Goal: Task Accomplishment & Management: Use online tool/utility

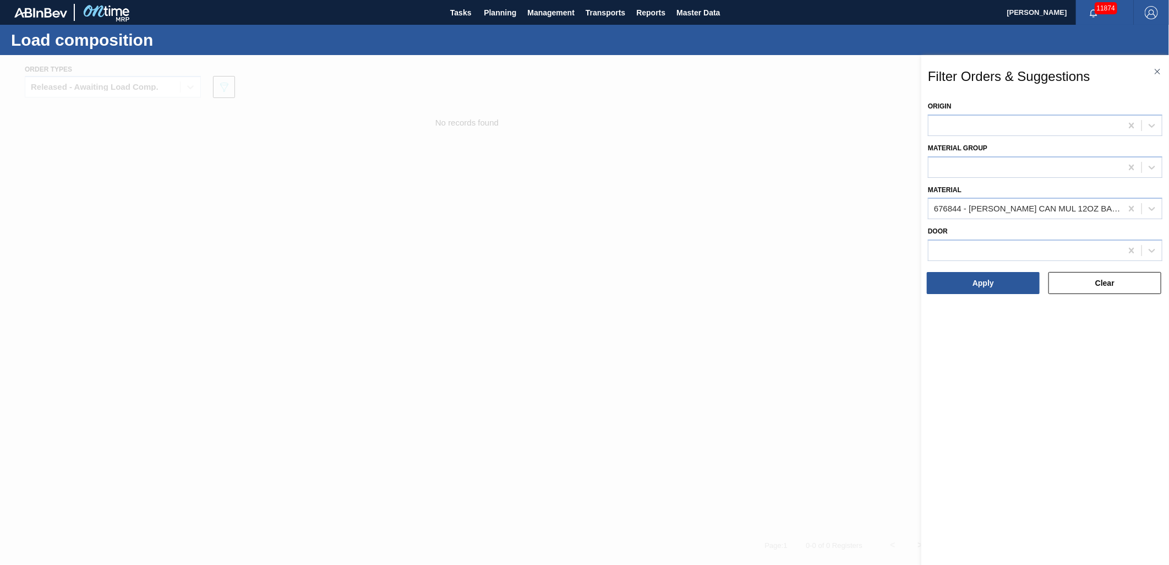
click at [1159, 64] on div "Filter Orders & Suggestions Origin Material [PERSON_NAME] 676844 - [PERSON_NAME…" at bounding box center [1046, 321] width 248 height 533
click at [1157, 73] on img at bounding box center [1158, 72] width 6 height 6
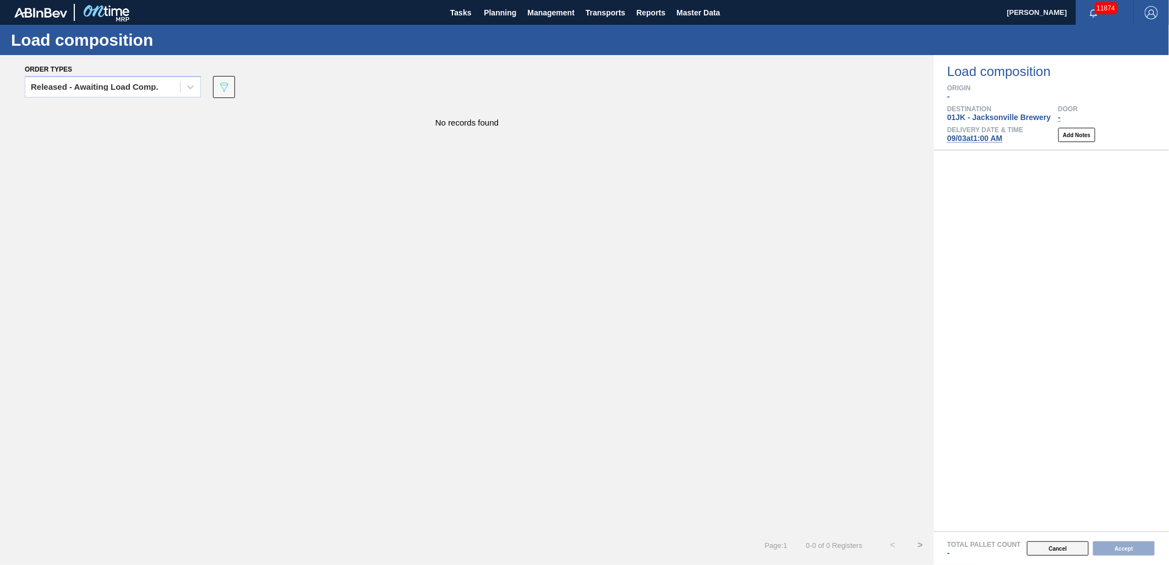
click at [1076, 548] on button "Cancel" at bounding box center [1058, 548] width 62 height 14
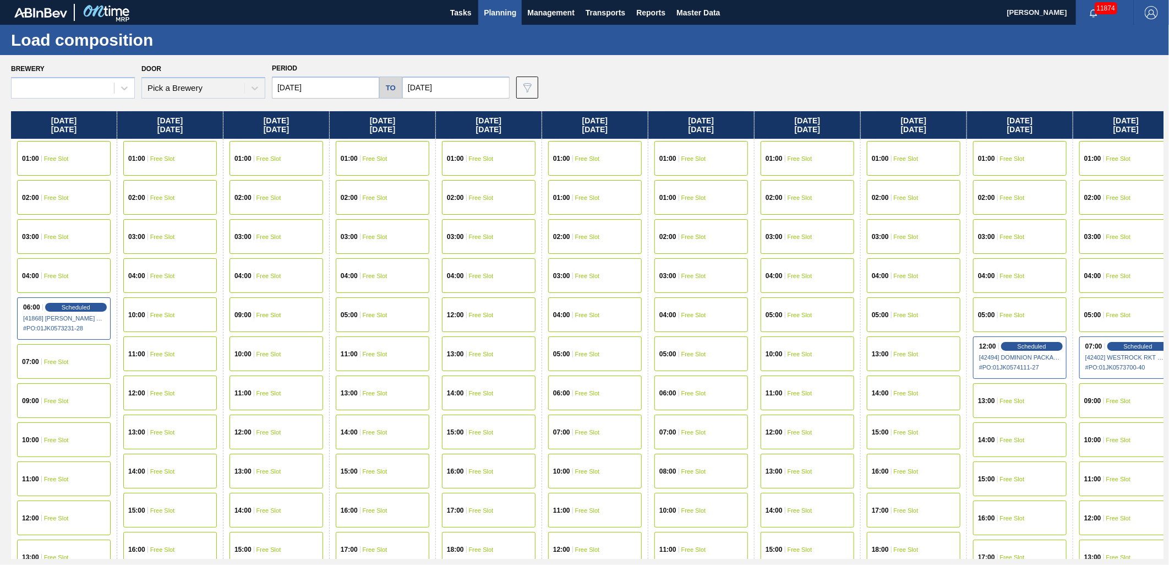
click at [508, 14] on span "Planning" at bounding box center [500, 12] width 32 height 13
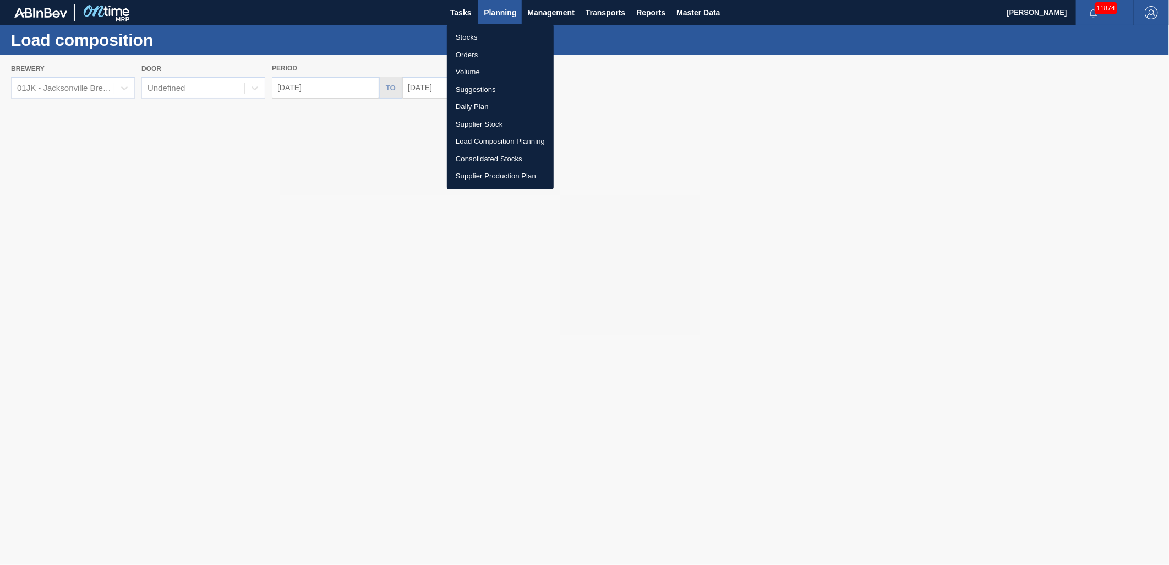
click at [481, 86] on li "Suggestions" at bounding box center [500, 90] width 107 height 18
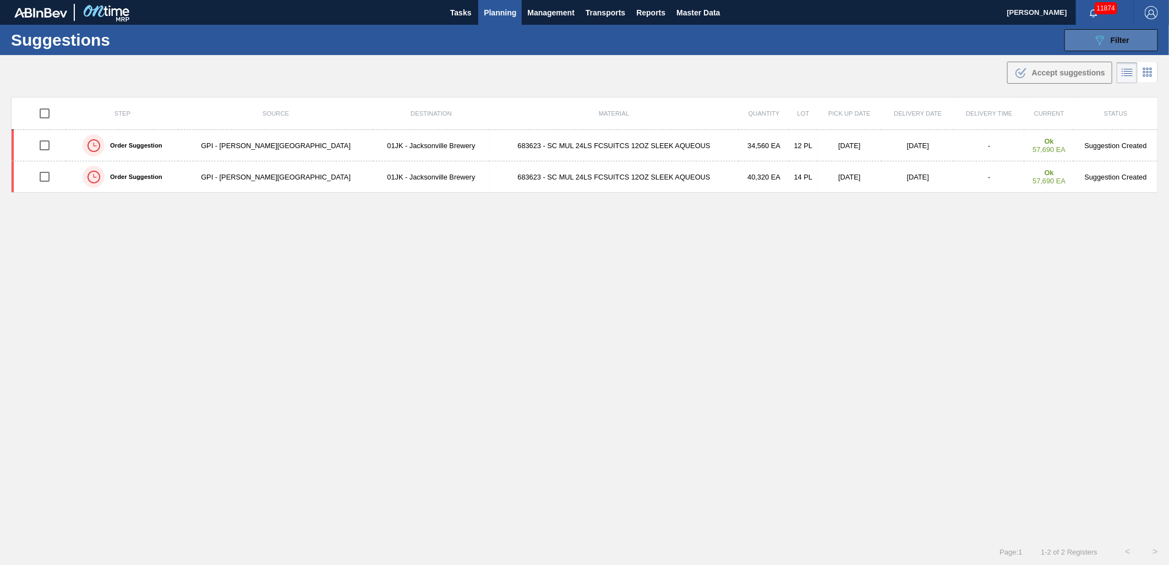
click at [1120, 32] on button "089F7B8B-B2A5-4AFE-B5C0-19BA573D28AC Filter" at bounding box center [1112, 40] width 94 height 22
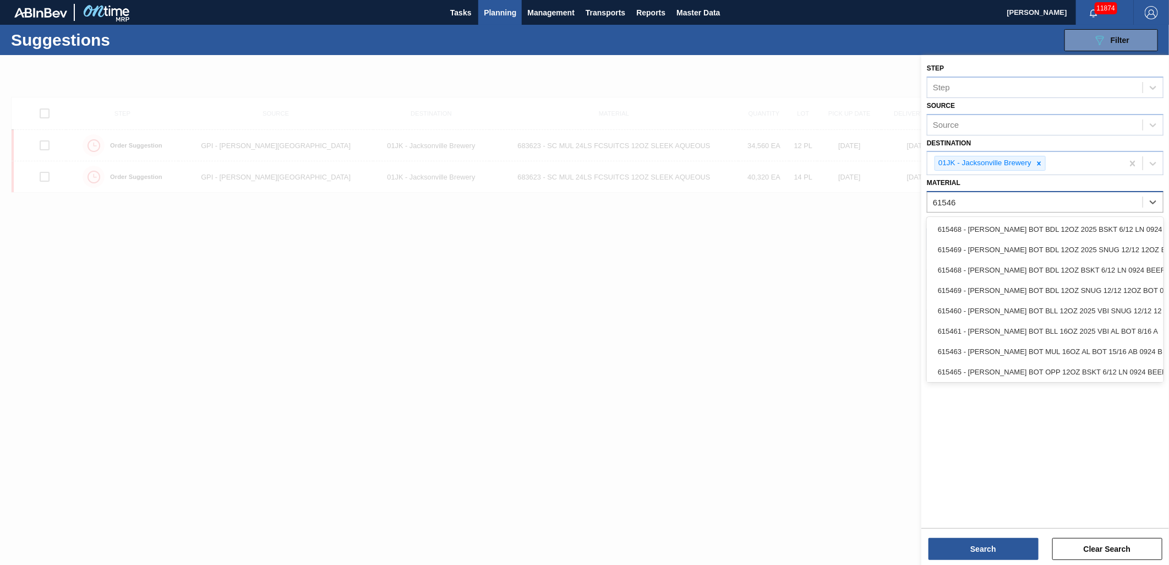
type input "615469"
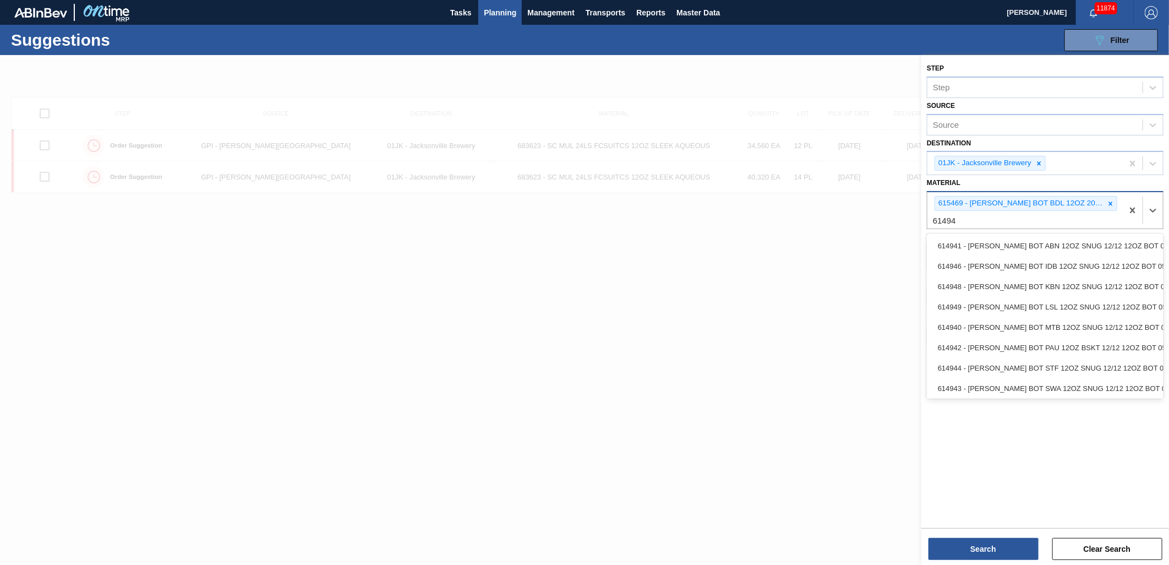
type input "614949"
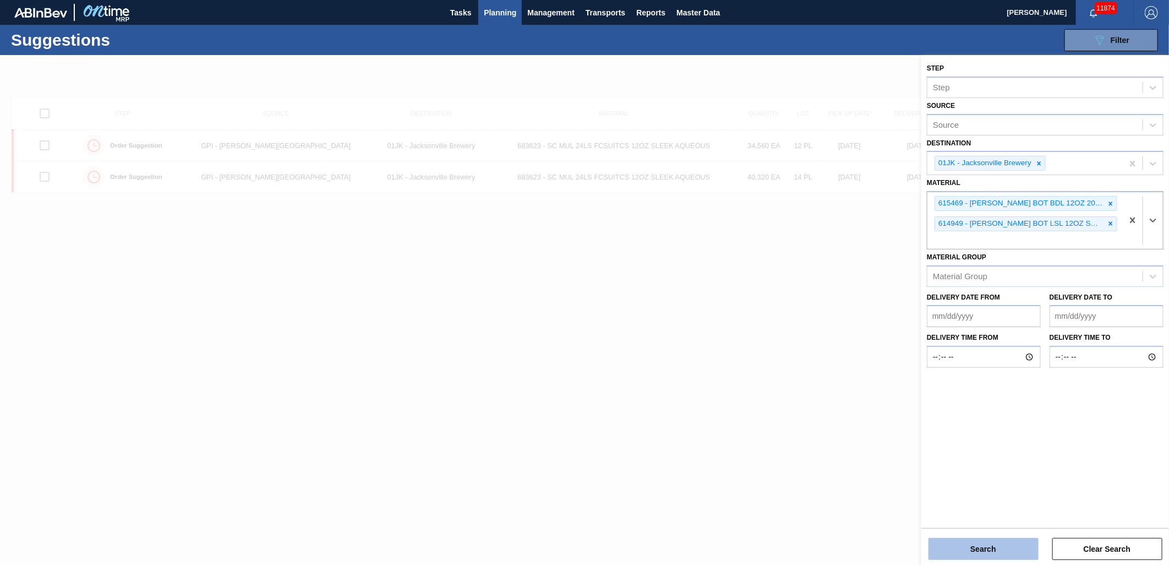
click at [979, 543] on button "Search" at bounding box center [984, 549] width 110 height 22
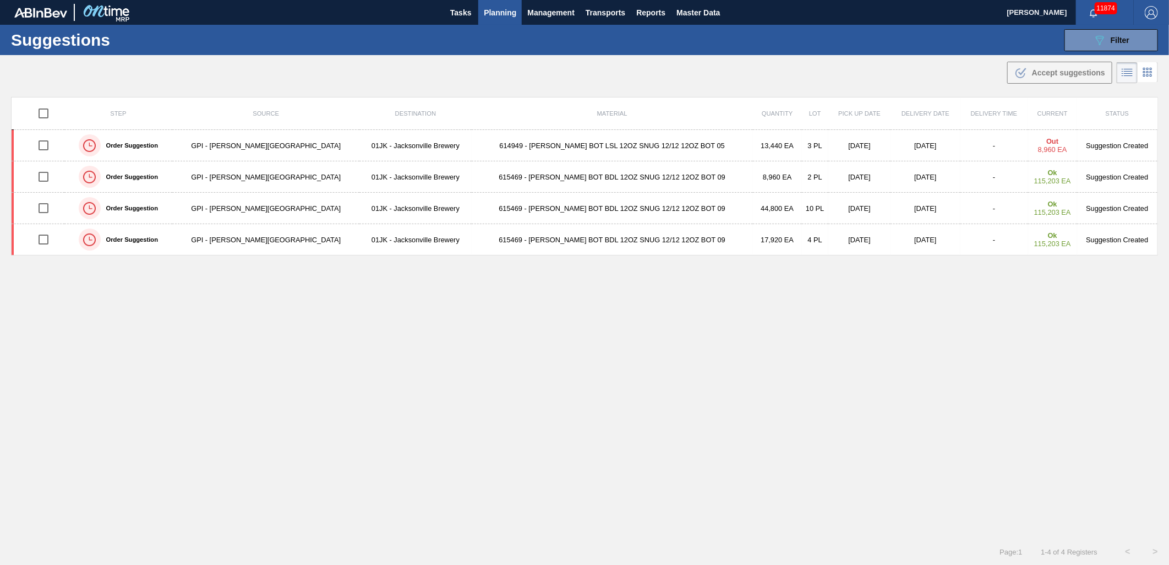
click at [510, 4] on button "Planning" at bounding box center [499, 12] width 43 height 25
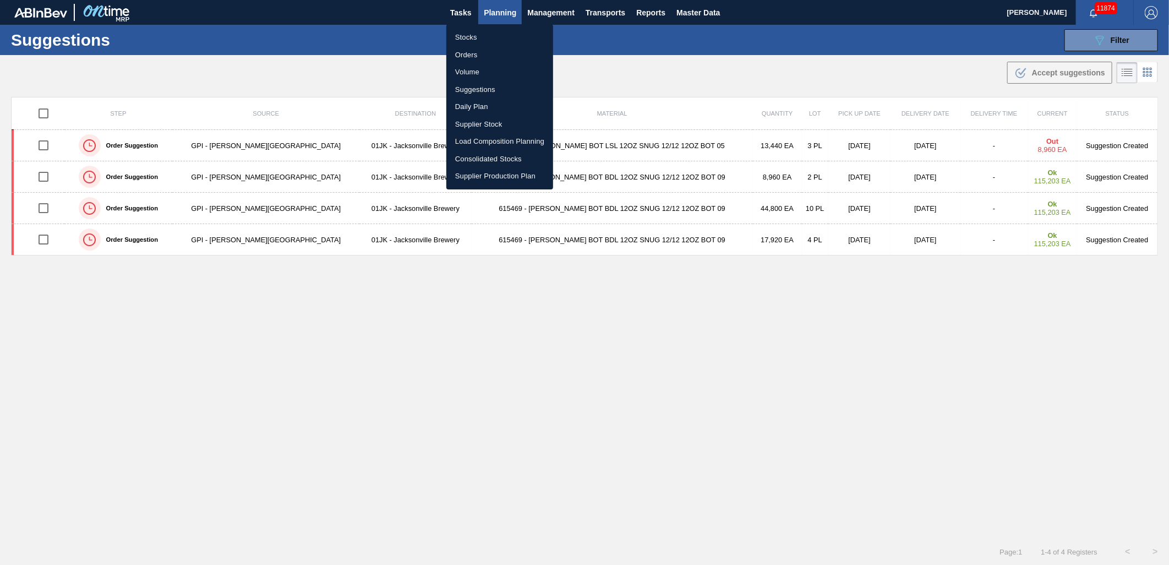
click at [475, 51] on li "Orders" at bounding box center [499, 55] width 107 height 18
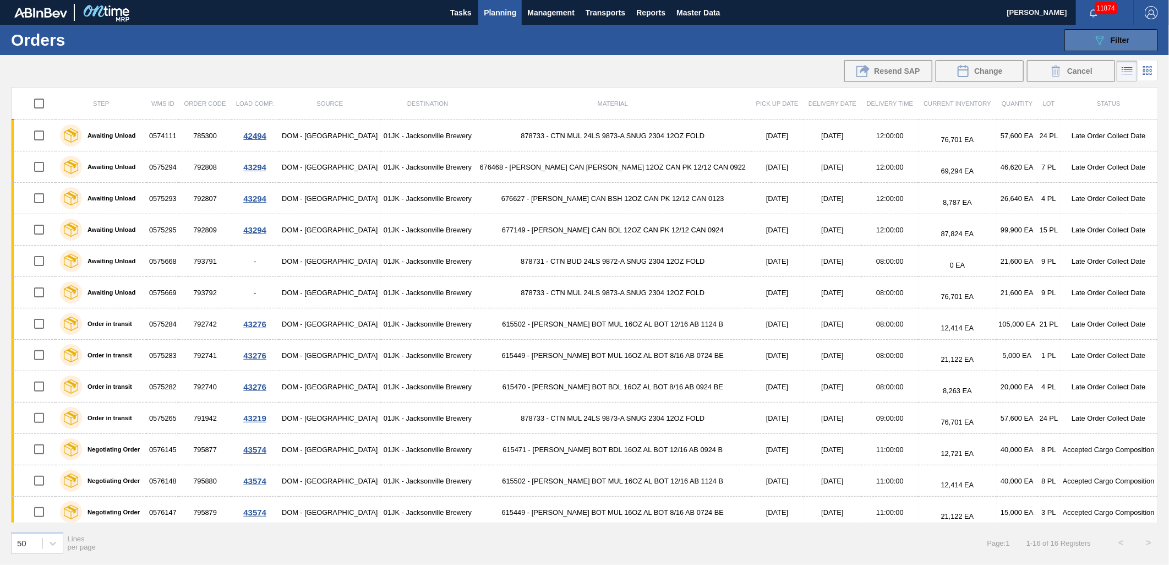
click at [1148, 39] on button "089F7B8B-B2A5-4AFE-B5C0-19BA573D28AC Filter" at bounding box center [1112, 40] width 94 height 22
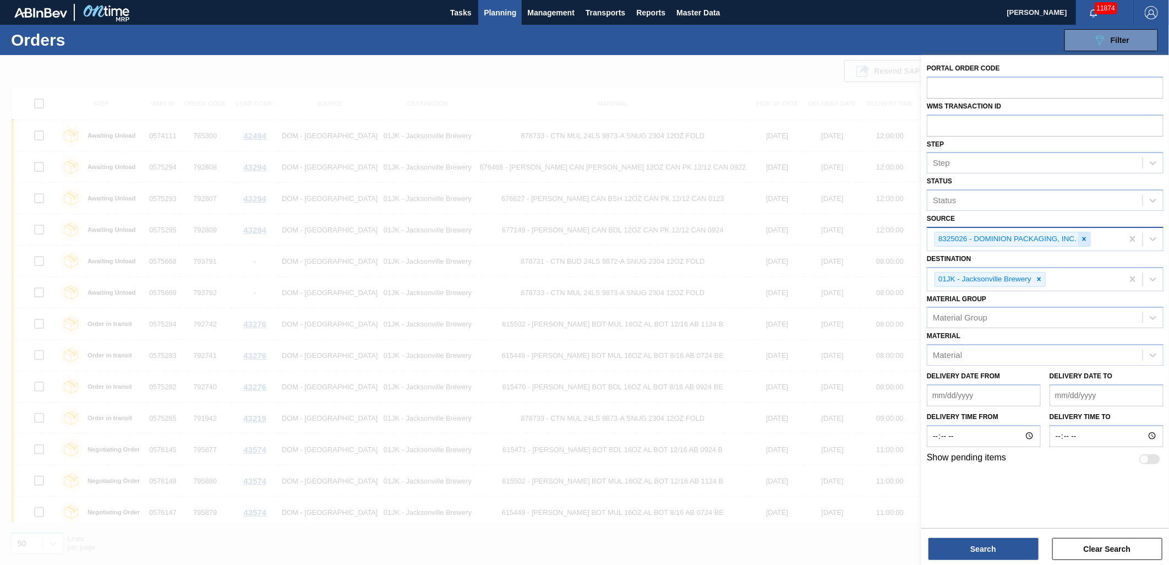
click at [1089, 235] on div at bounding box center [1084, 239] width 12 height 14
click at [1026, 123] on input "text" at bounding box center [1045, 125] width 237 height 21
type input "0575715"
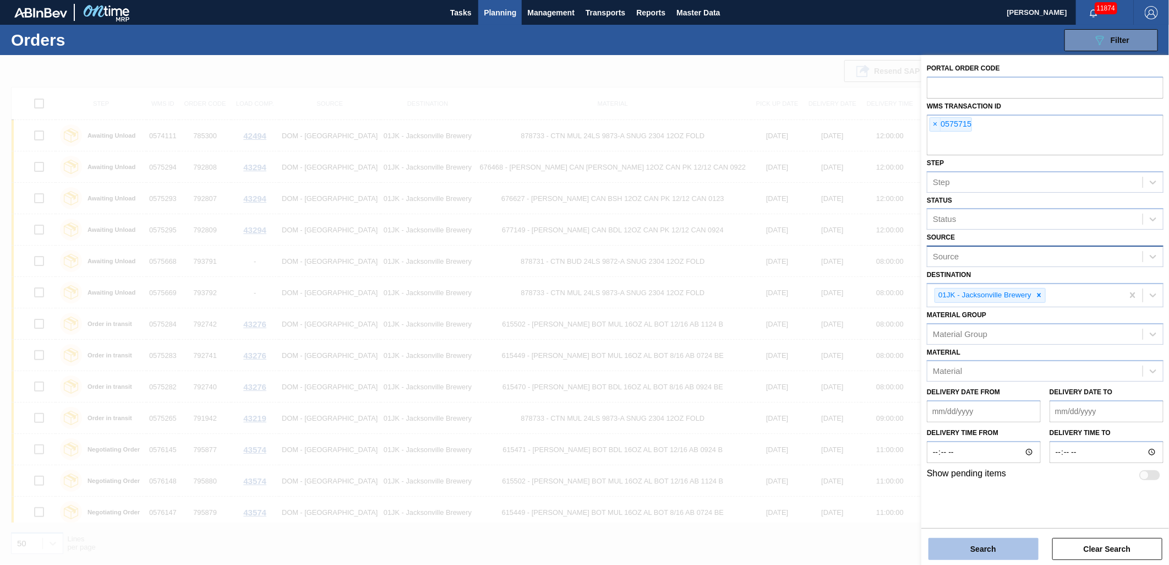
click at [982, 554] on button "Search" at bounding box center [984, 549] width 110 height 22
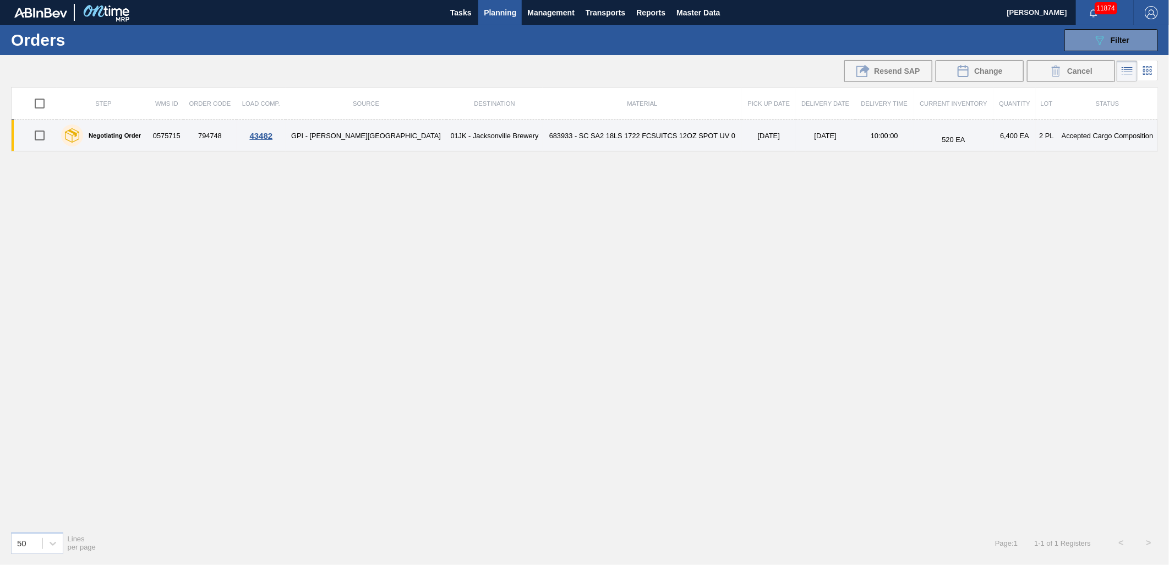
click at [552, 142] on td "683933 - SC SA2 18LS 1722 FCSUITCS 12OZ SPOT UV 0" at bounding box center [642, 135] width 199 height 31
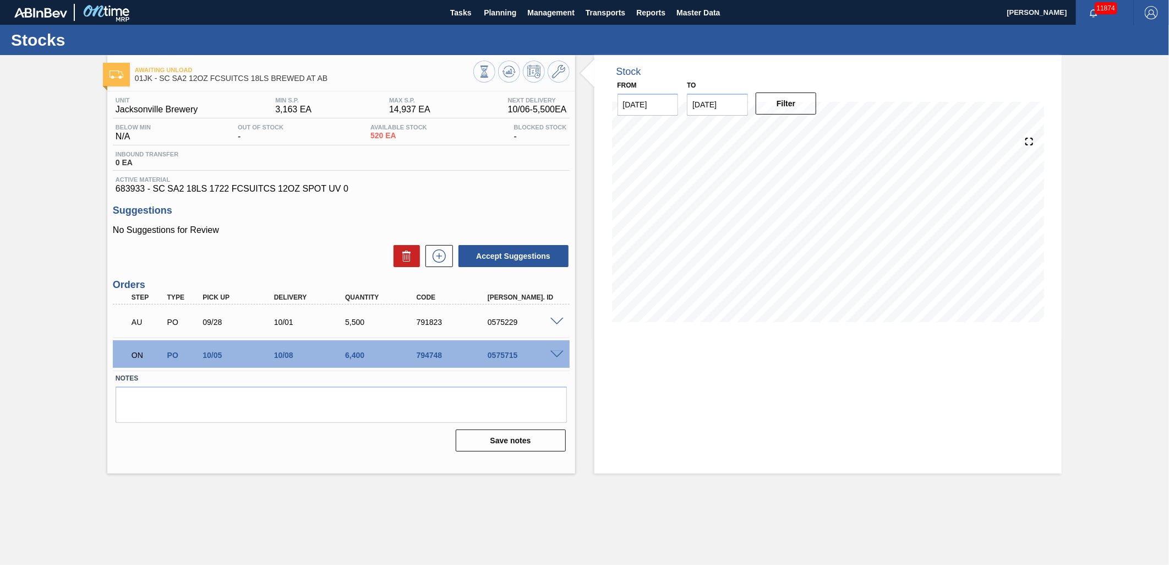
click at [554, 356] on span at bounding box center [557, 355] width 13 height 8
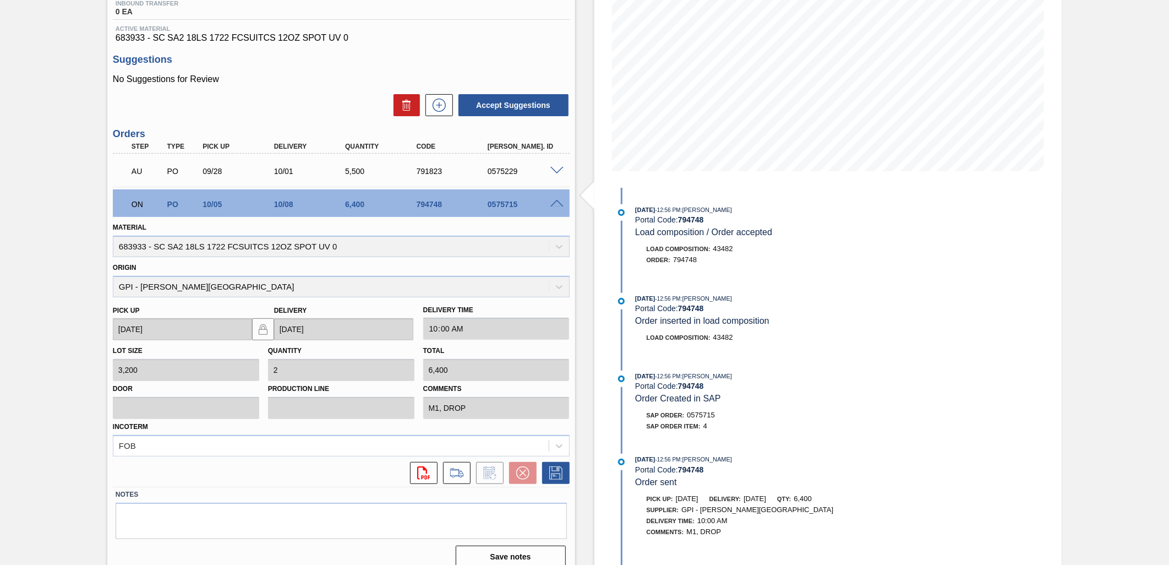
scroll to position [161, 0]
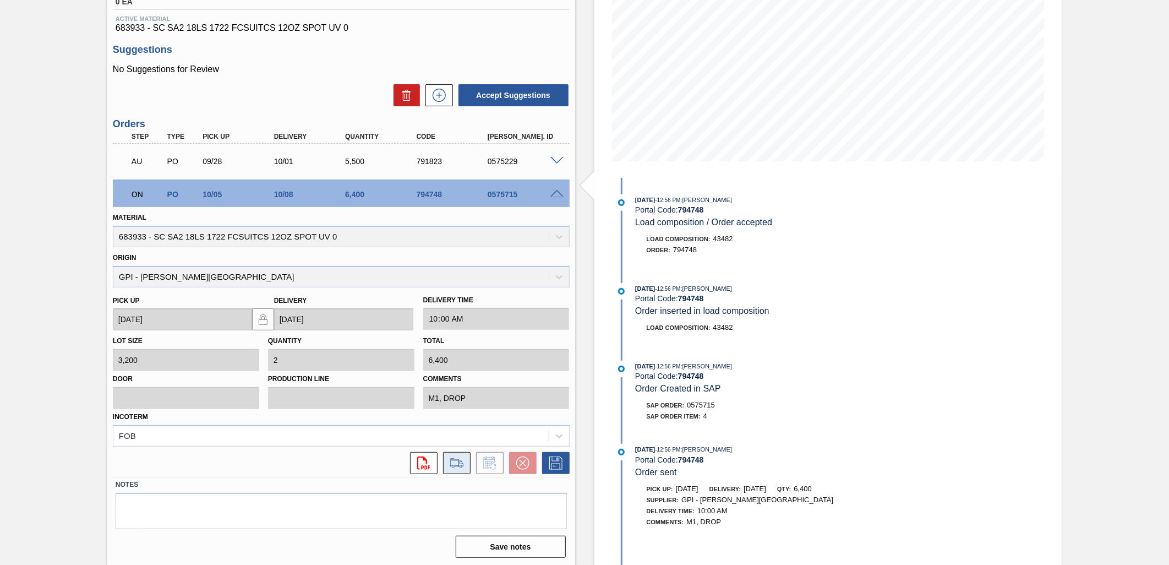
click at [466, 470] on button at bounding box center [457, 463] width 28 height 22
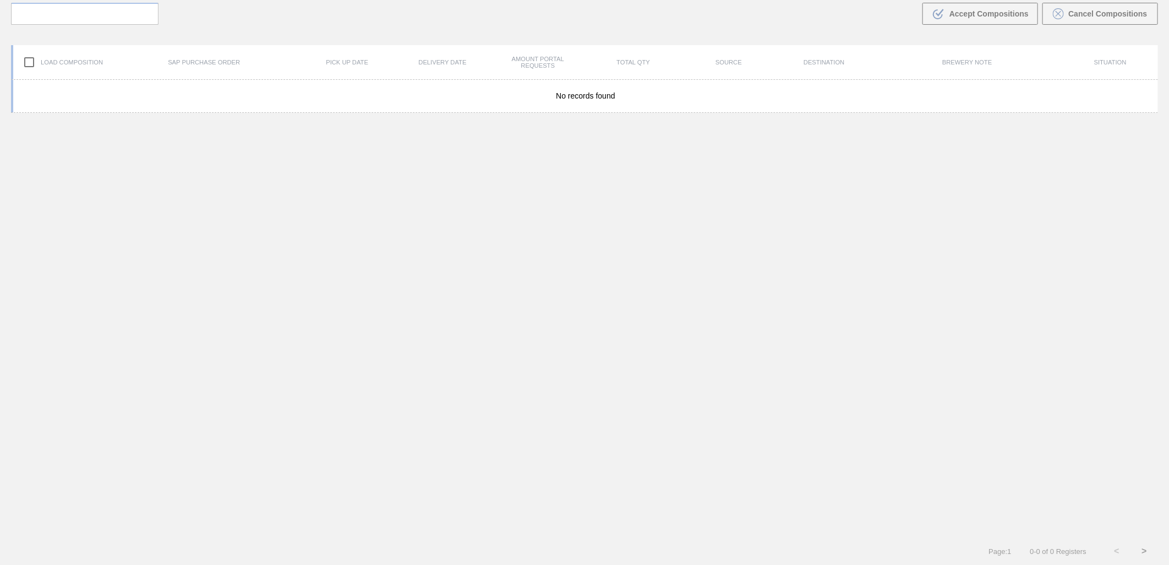
scroll to position [79, 0]
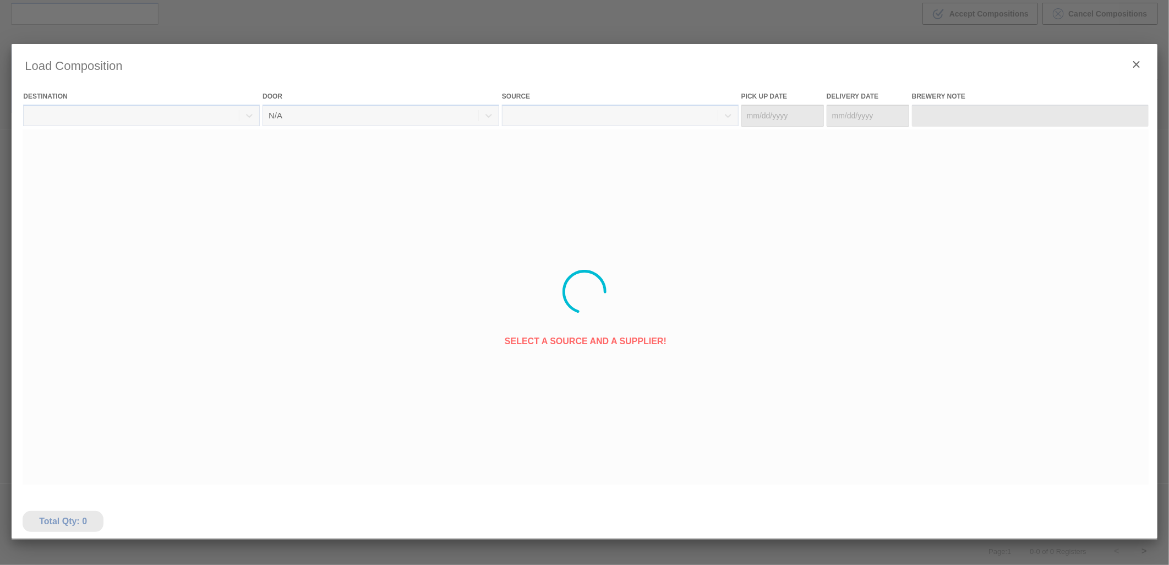
type Date "[DATE]"
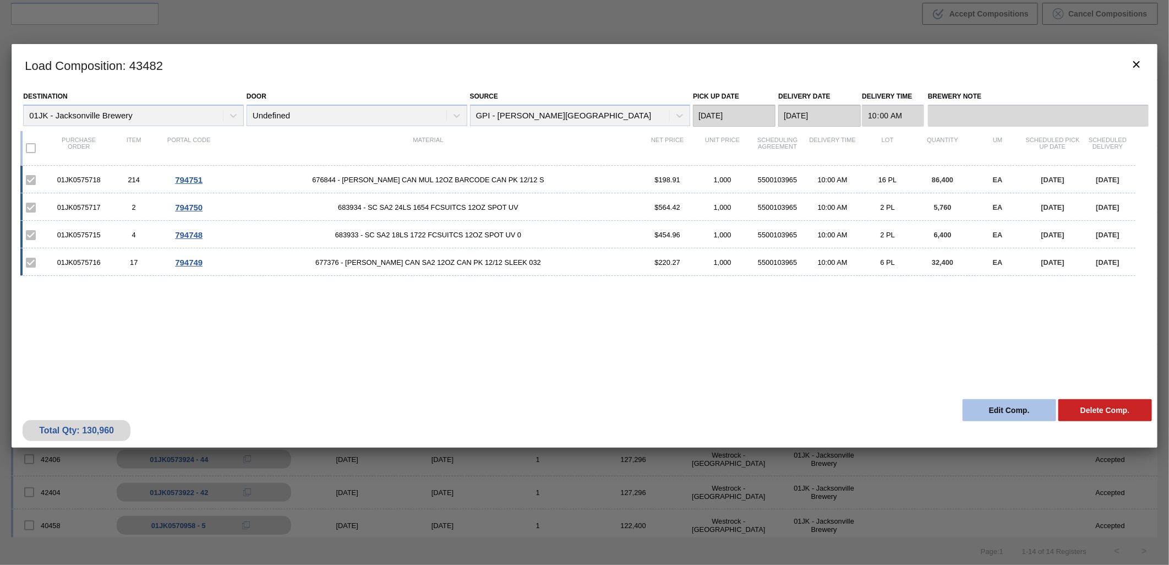
click at [1011, 406] on button "Edit Comp." at bounding box center [1010, 410] width 94 height 22
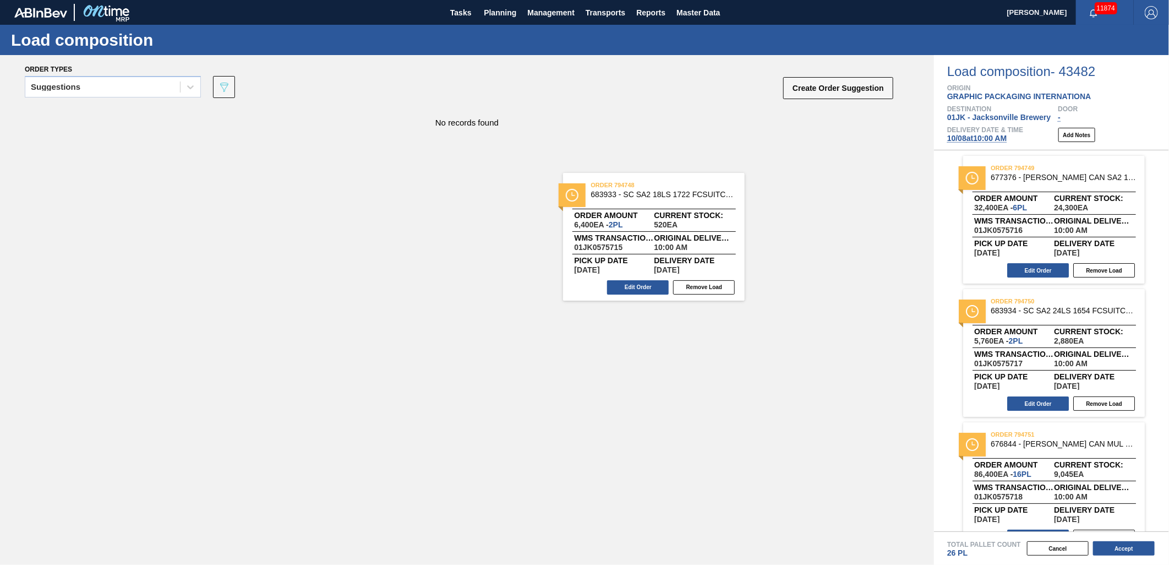
drag, startPoint x: 1061, startPoint y: 186, endPoint x: 660, endPoint y: 205, distance: 401.8
click at [660, 205] on div "Order types Suggestions 089F7B8B-B2A5-4AFE-B5C0-19BA573D28AC Create Order Sugge…" at bounding box center [584, 310] width 1169 height 510
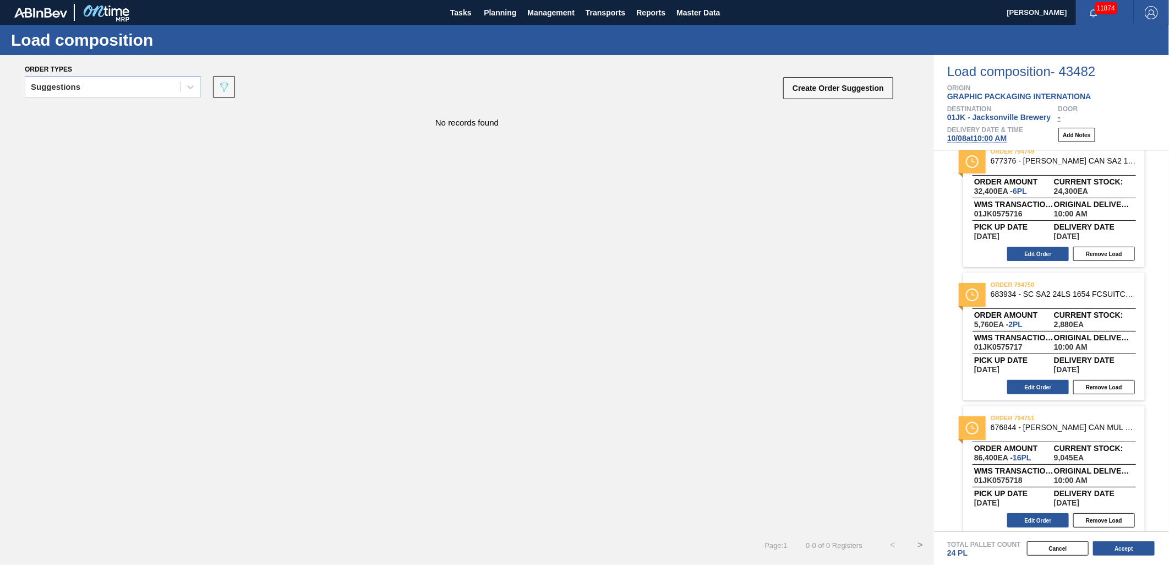
scroll to position [23, 0]
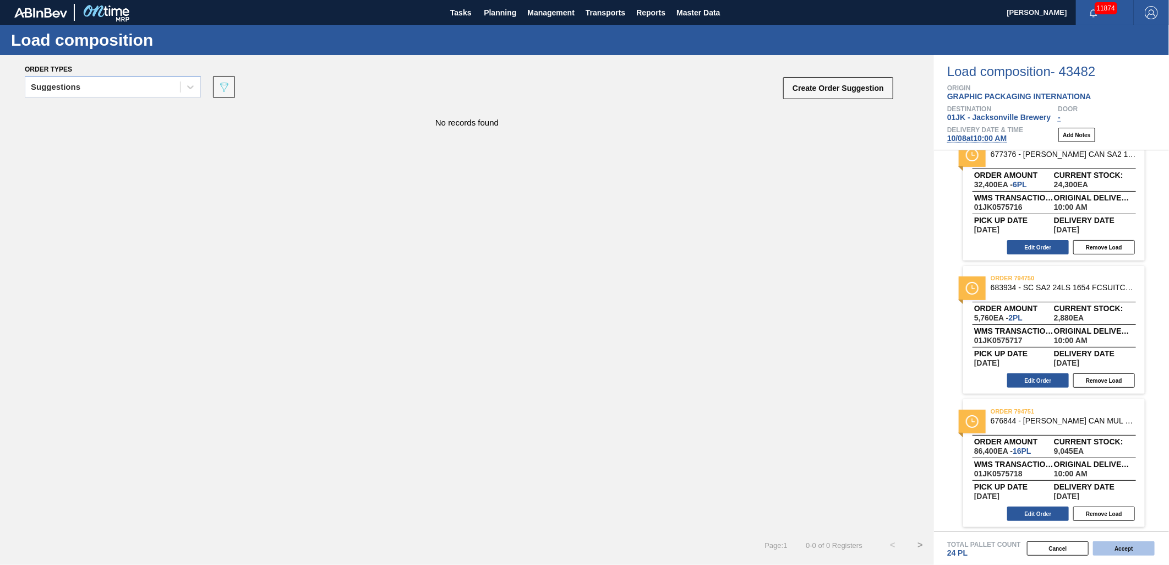
click at [1129, 551] on button "Accept" at bounding box center [1124, 548] width 62 height 14
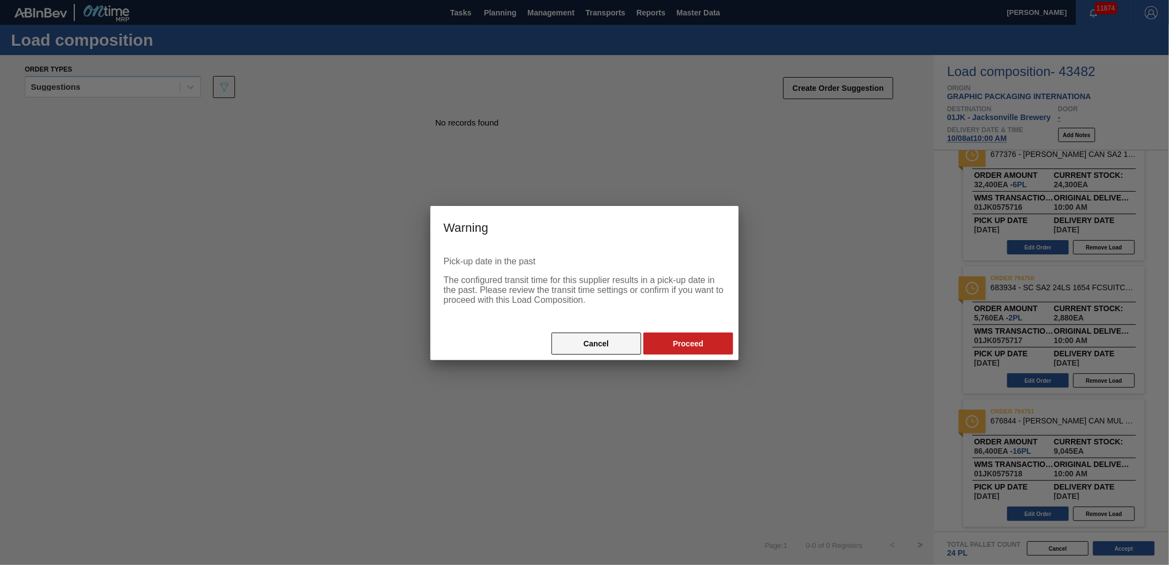
click at [608, 333] on button "Cancel" at bounding box center [597, 344] width 90 height 22
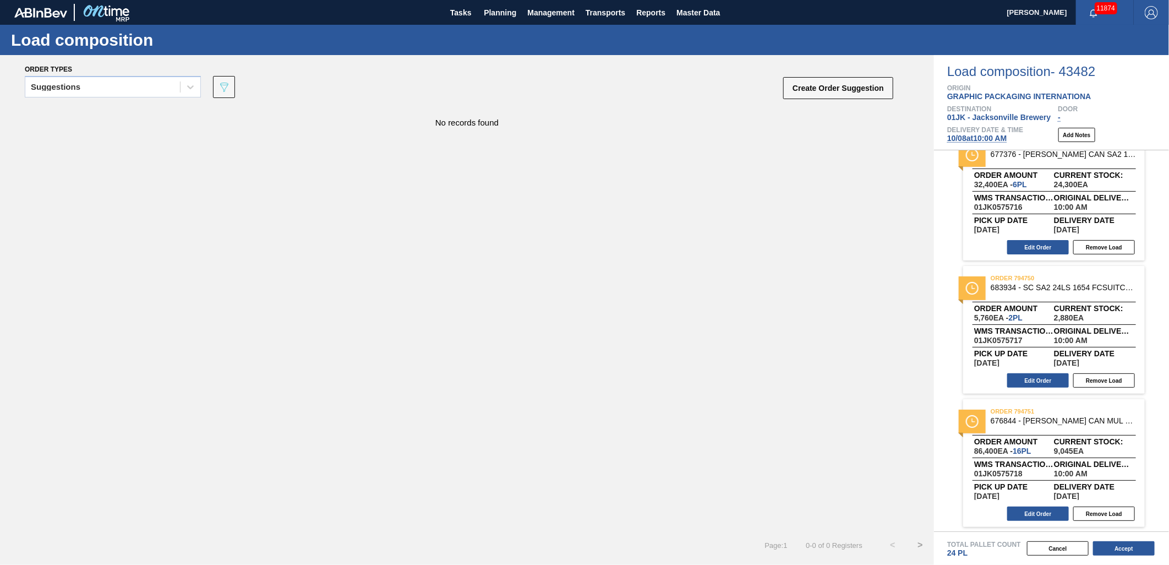
click at [1119, 552] on button "Accept" at bounding box center [1124, 548] width 62 height 14
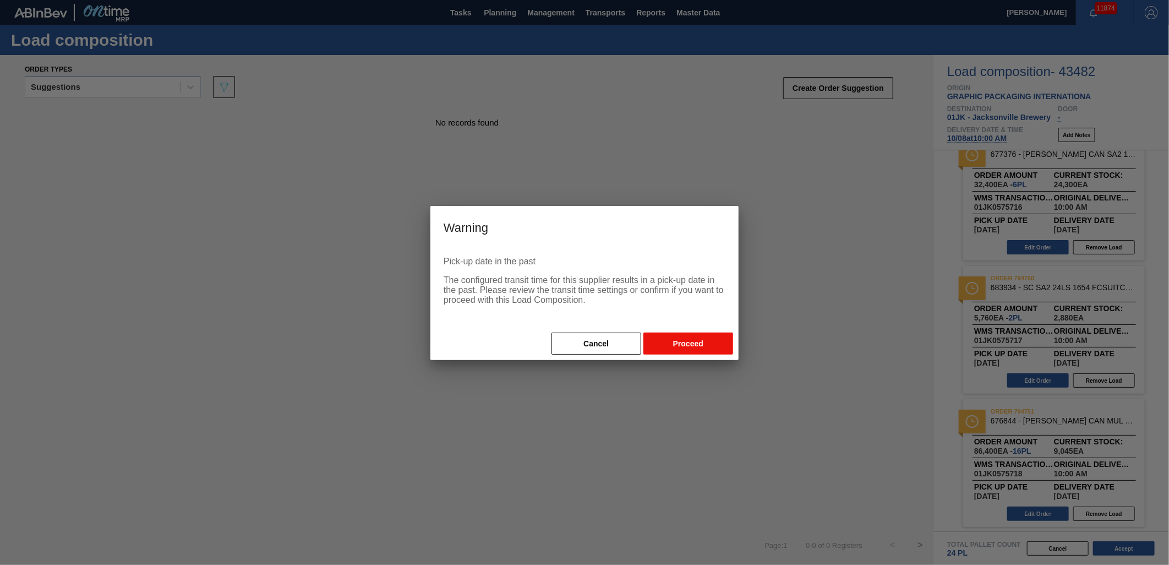
drag, startPoint x: 653, startPoint y: 347, endPoint x: 673, endPoint y: 353, distance: 20.4
click at [653, 347] on button "Proceed" at bounding box center [689, 344] width 90 height 22
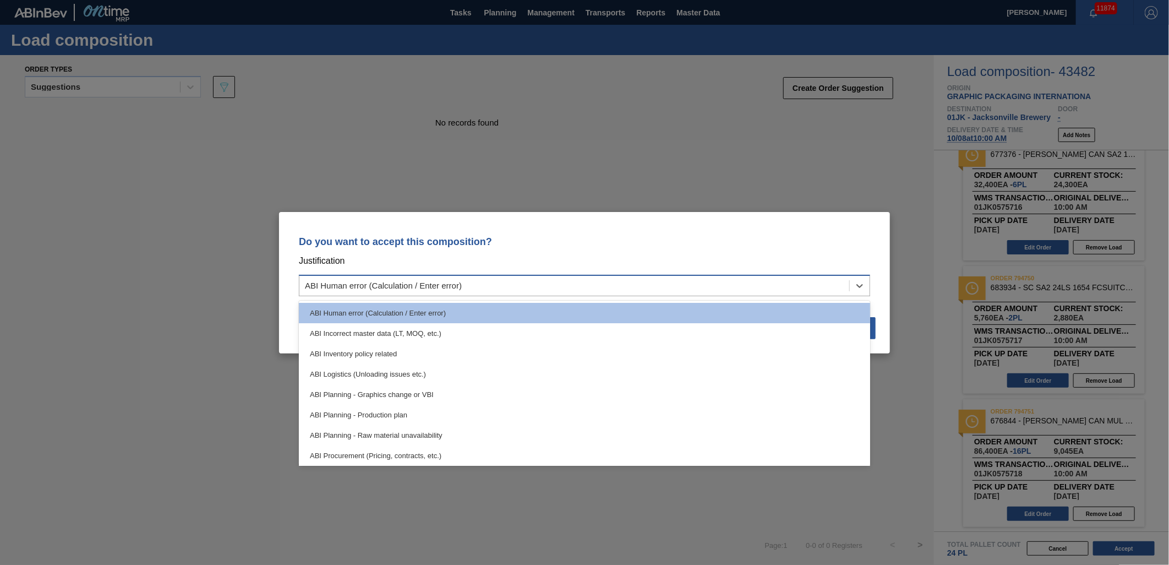
click at [575, 277] on div "ABI Human error (Calculation / Enter error)" at bounding box center [574, 285] width 550 height 16
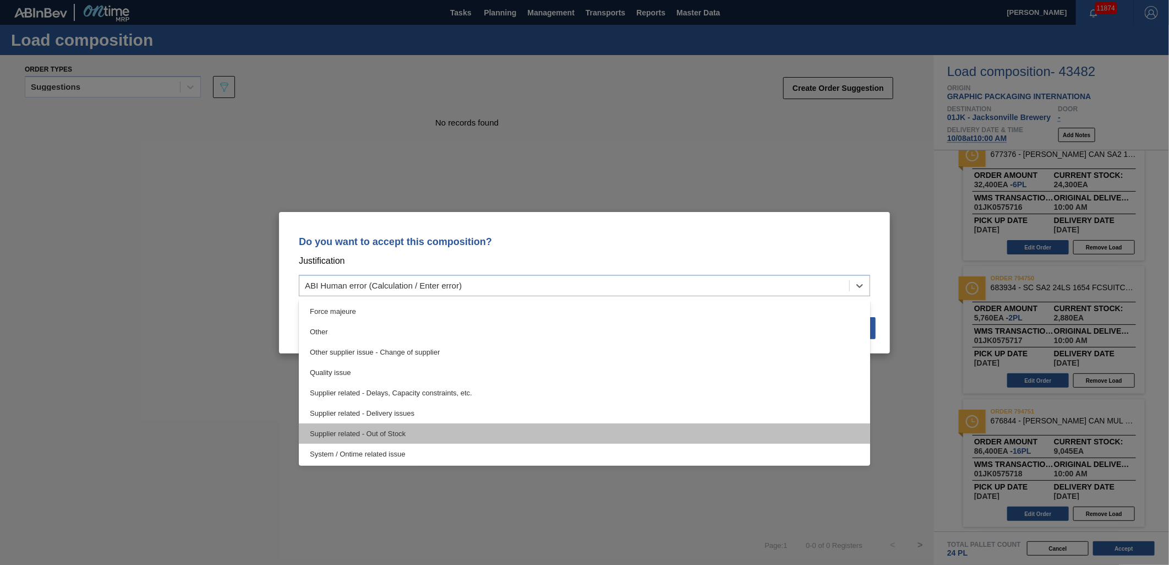
scroll to position [206, 0]
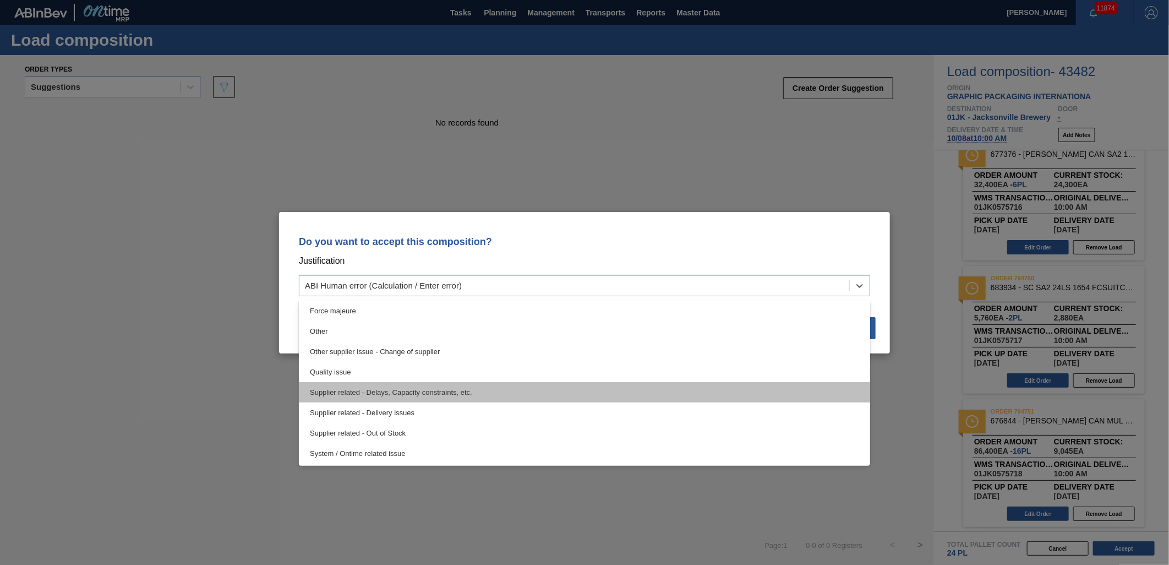
click at [424, 388] on div "Supplier related - Delays, Capacity constraints, etc." at bounding box center [584, 392] width 571 height 20
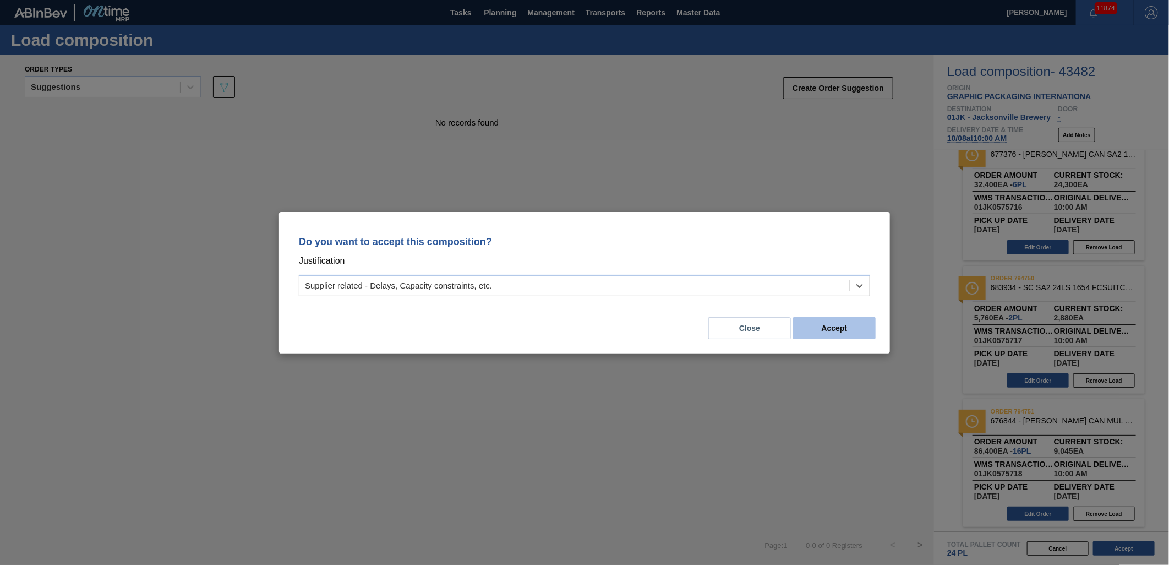
click at [846, 326] on button "Accept" at bounding box center [834, 328] width 83 height 22
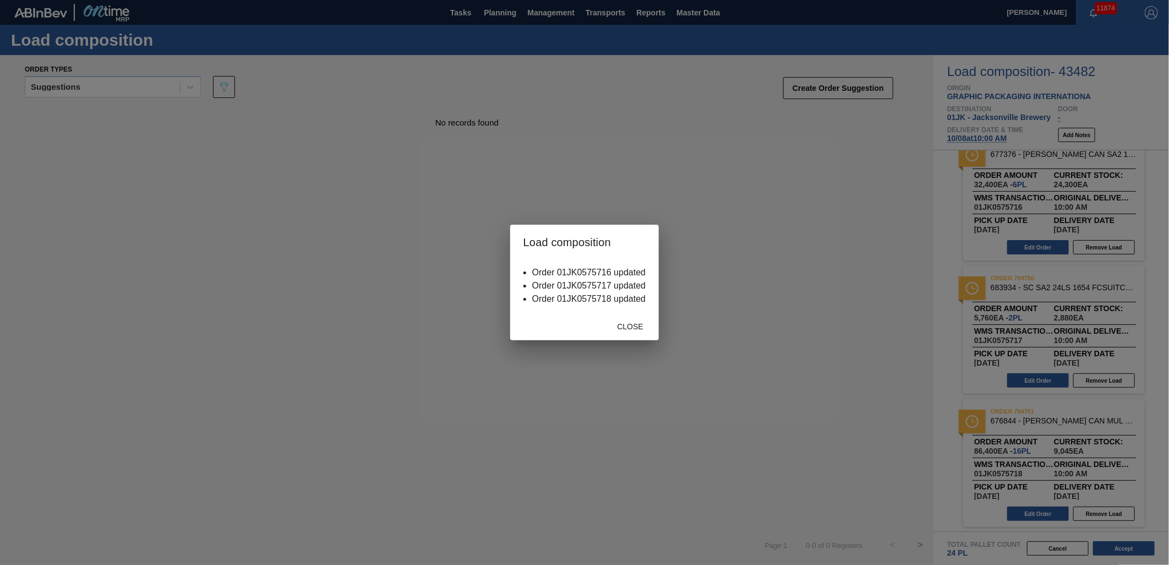
click at [628, 337] on div "Close" at bounding box center [584, 326] width 149 height 29
click at [632, 328] on span "Close" at bounding box center [629, 326] width 43 height 9
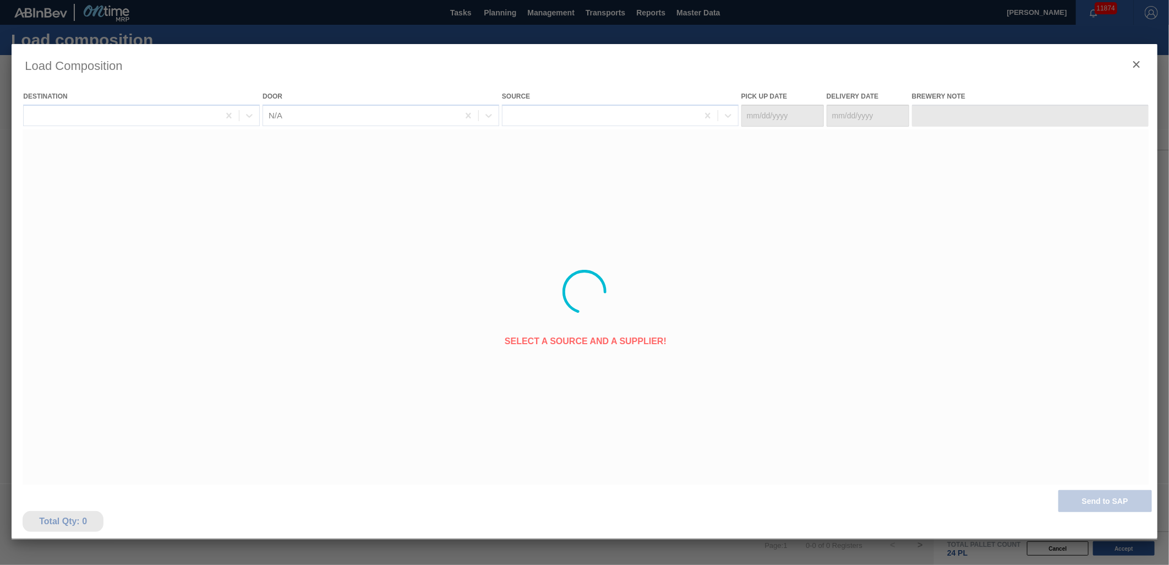
type Date "[DATE]"
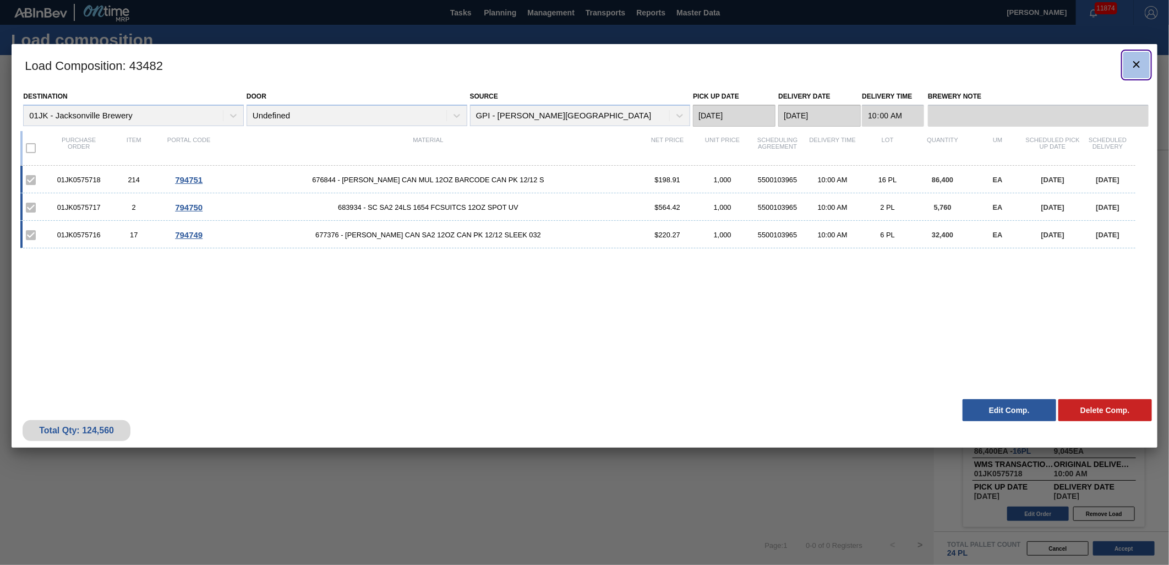
click at [1137, 63] on icon "botão de ícone" at bounding box center [1137, 64] width 7 height 7
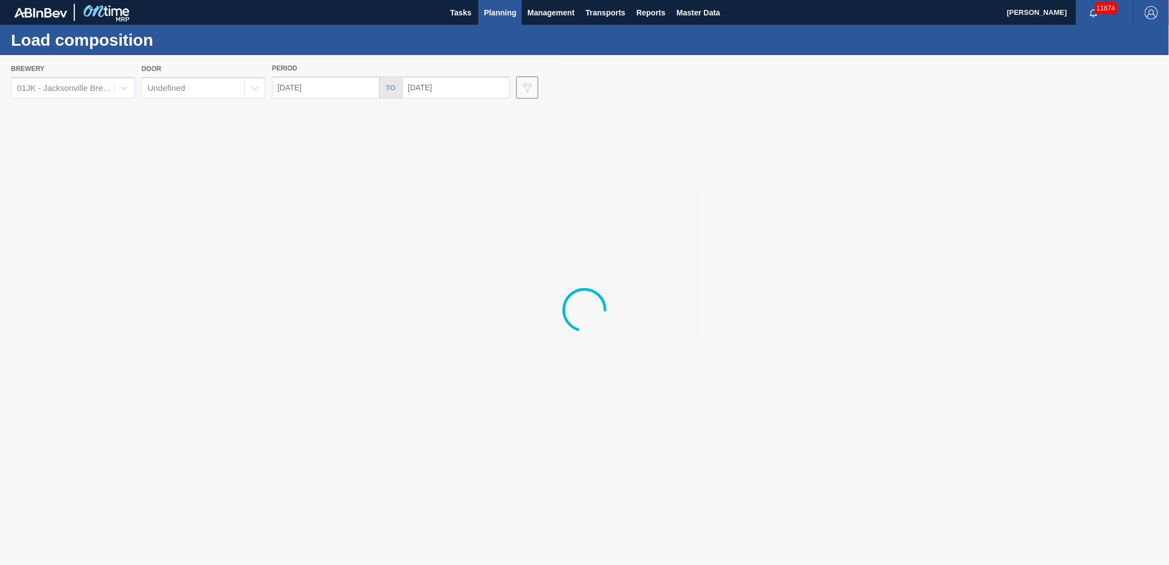
click at [337, 91] on div at bounding box center [584, 310] width 1169 height 510
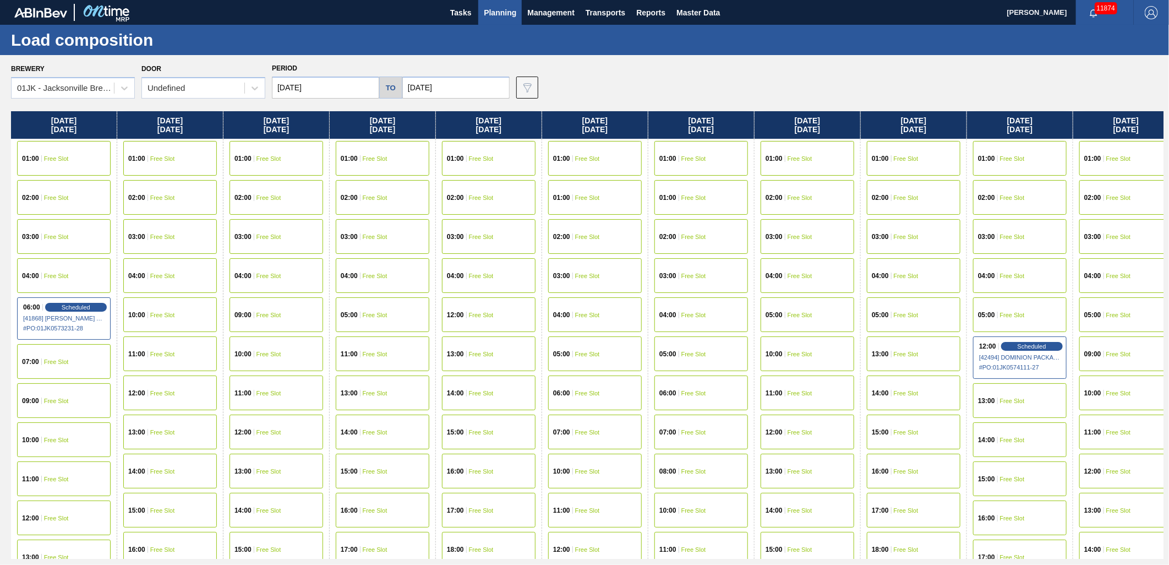
click at [364, 90] on input "[DATE]" at bounding box center [325, 88] width 107 height 22
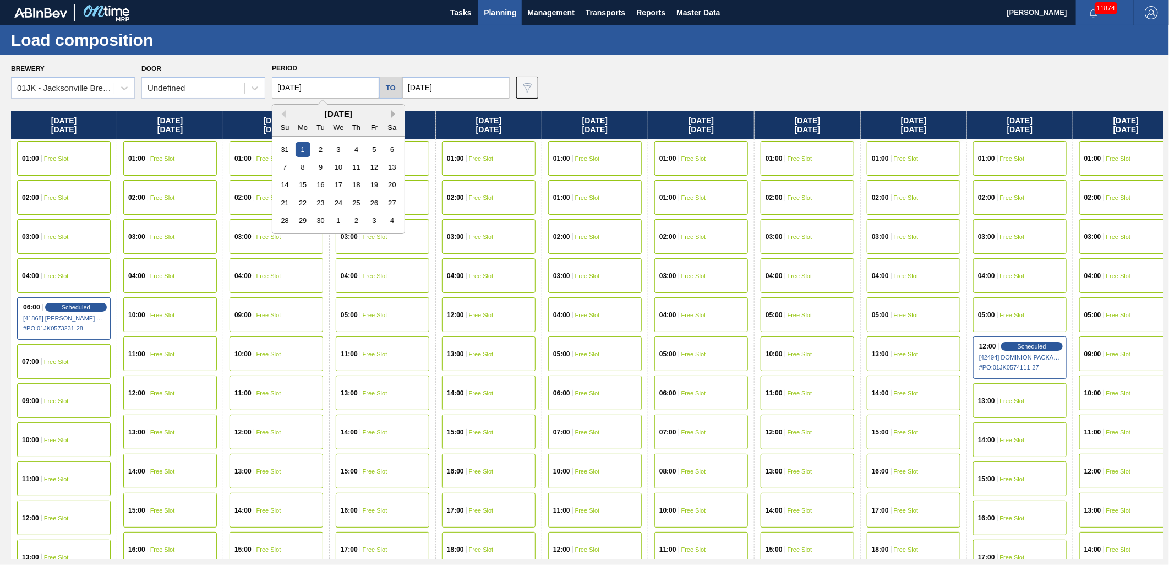
click at [399, 110] on button "Next Month" at bounding box center [395, 114] width 8 height 8
click at [337, 147] on div "1" at bounding box center [338, 149] width 15 height 15
type input "[DATE]"
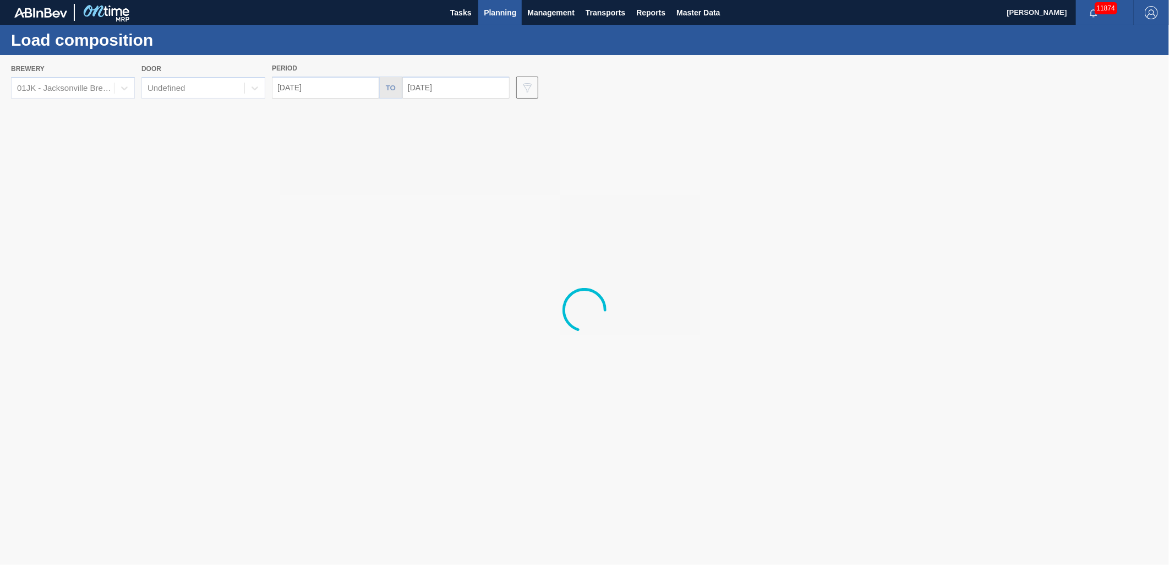
click at [454, 94] on div at bounding box center [584, 310] width 1169 height 510
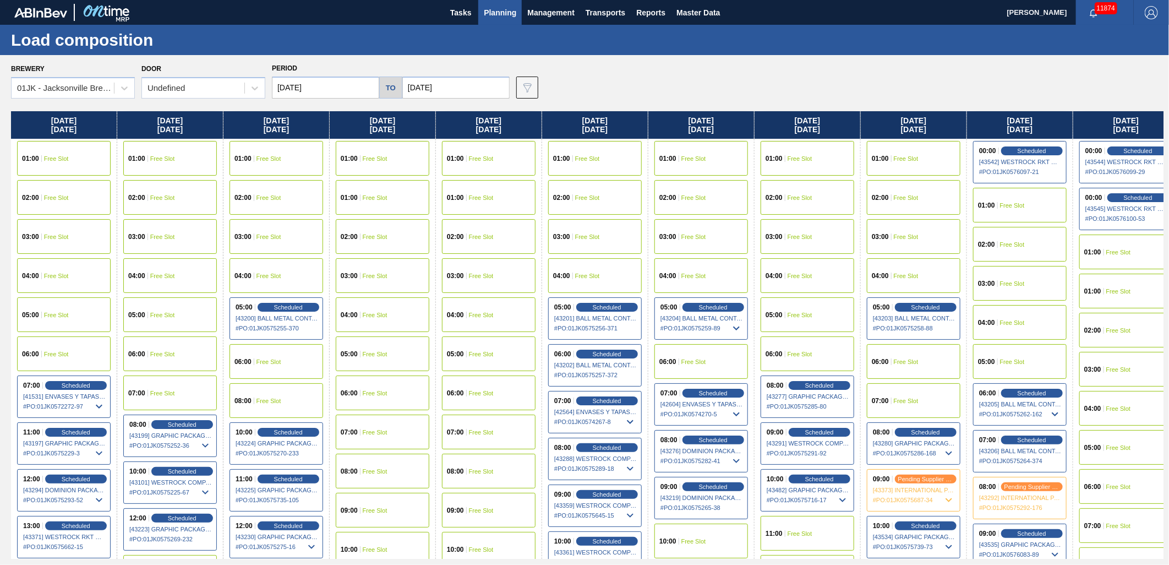
click at [452, 89] on input "[DATE]" at bounding box center [455, 88] width 107 height 22
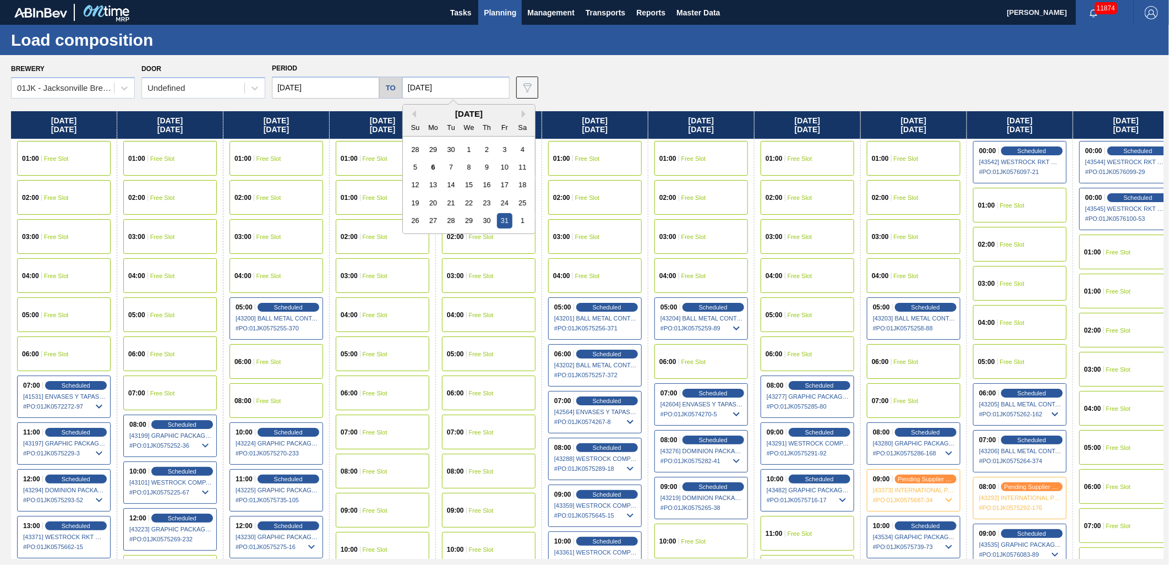
click at [412, 180] on div "12" at bounding box center [415, 184] width 15 height 15
type input "[DATE]"
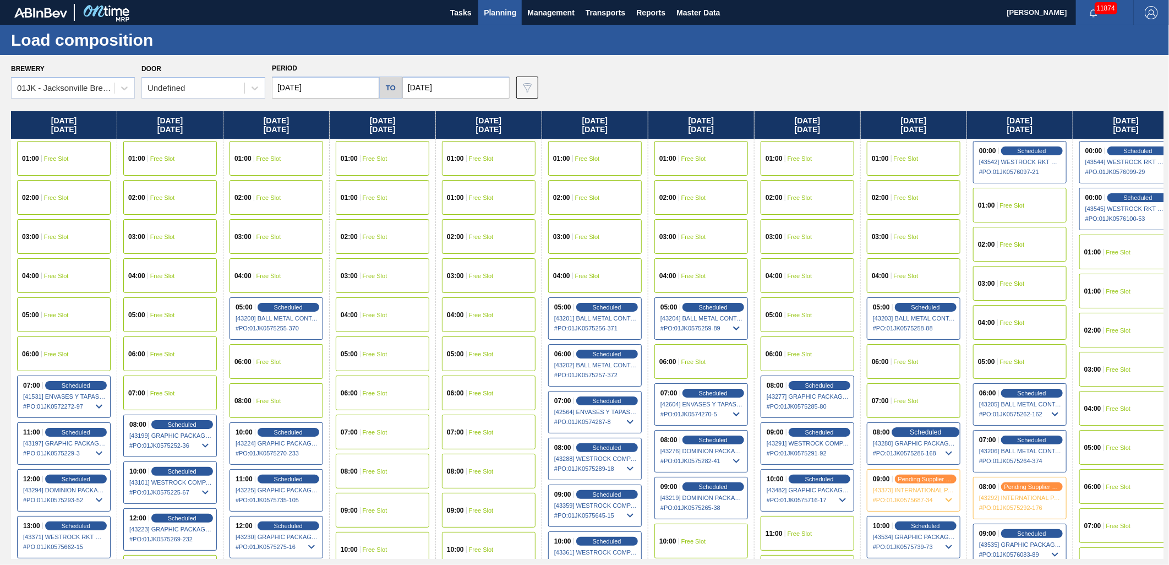
click at [941, 434] on span "Scheduled" at bounding box center [925, 431] width 31 height 7
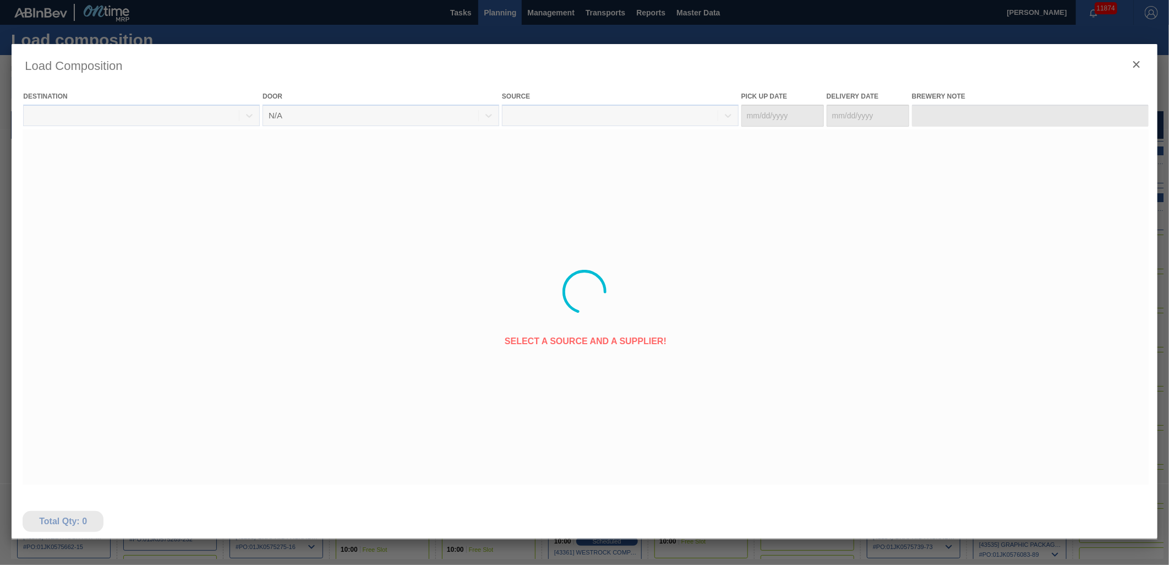
type Date "[DATE]"
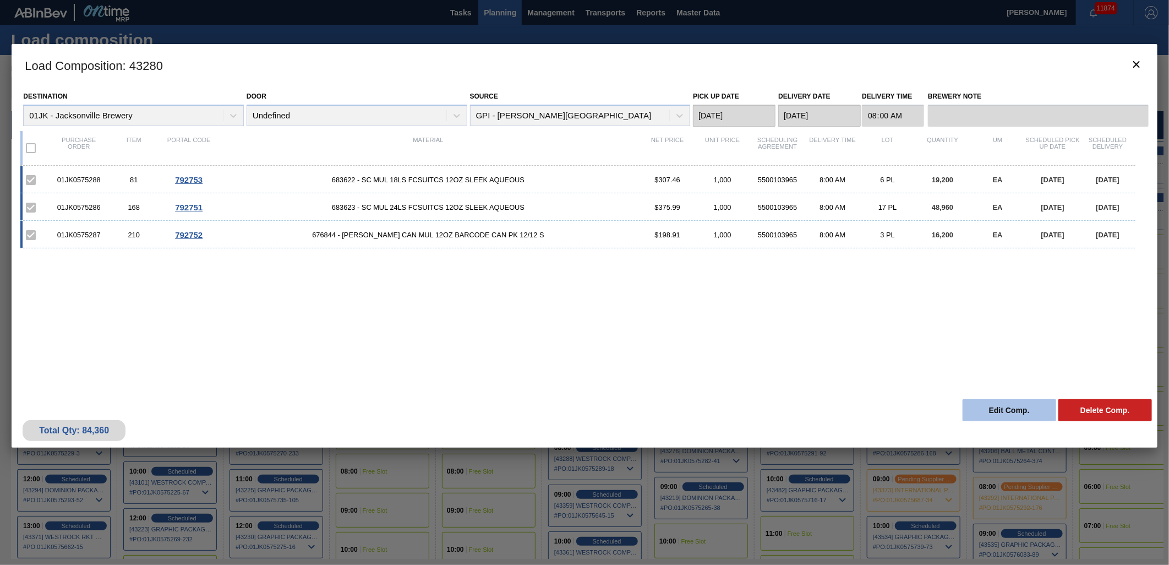
click at [1015, 406] on button "Edit Comp." at bounding box center [1010, 410] width 94 height 22
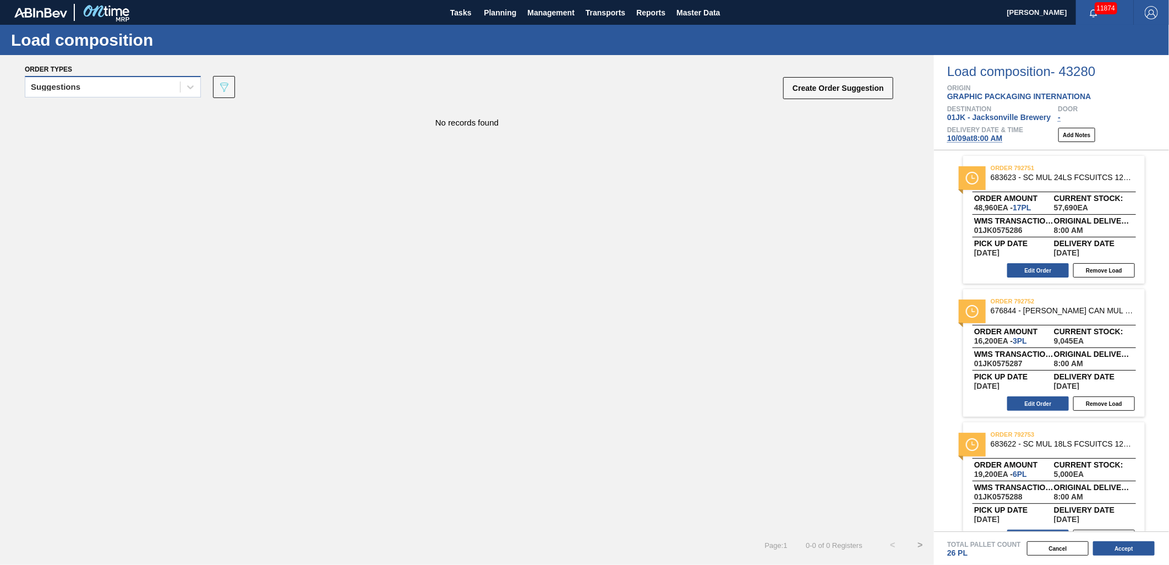
click at [143, 87] on div "Suggestions" at bounding box center [102, 87] width 155 height 16
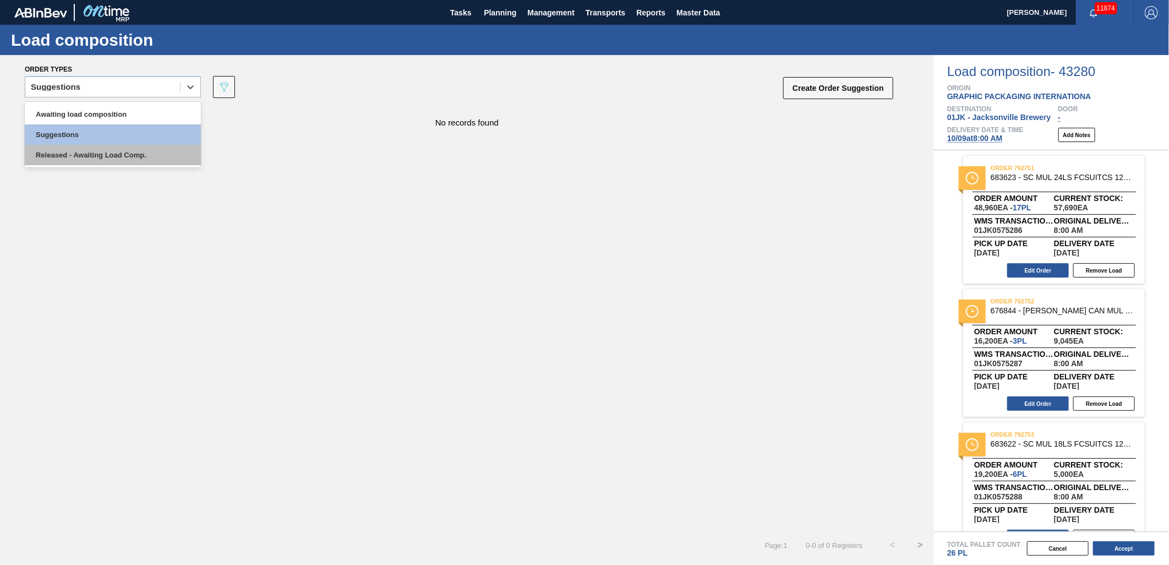
click at [140, 145] on div "Released - Awaiting Load Comp." at bounding box center [113, 155] width 176 height 20
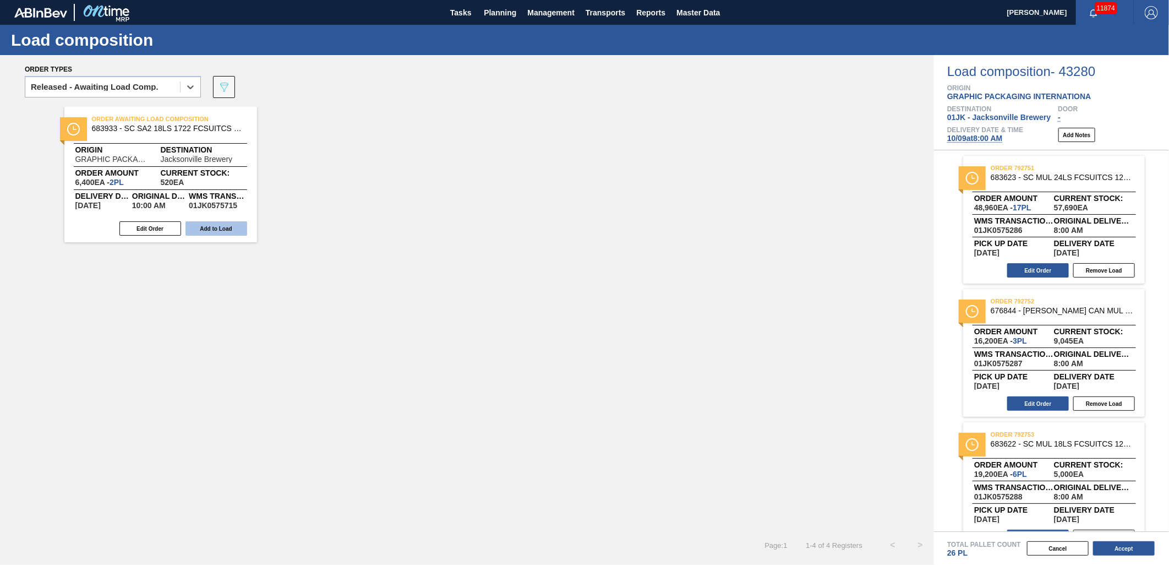
click at [232, 232] on button "Add to Load" at bounding box center [217, 228] width 62 height 14
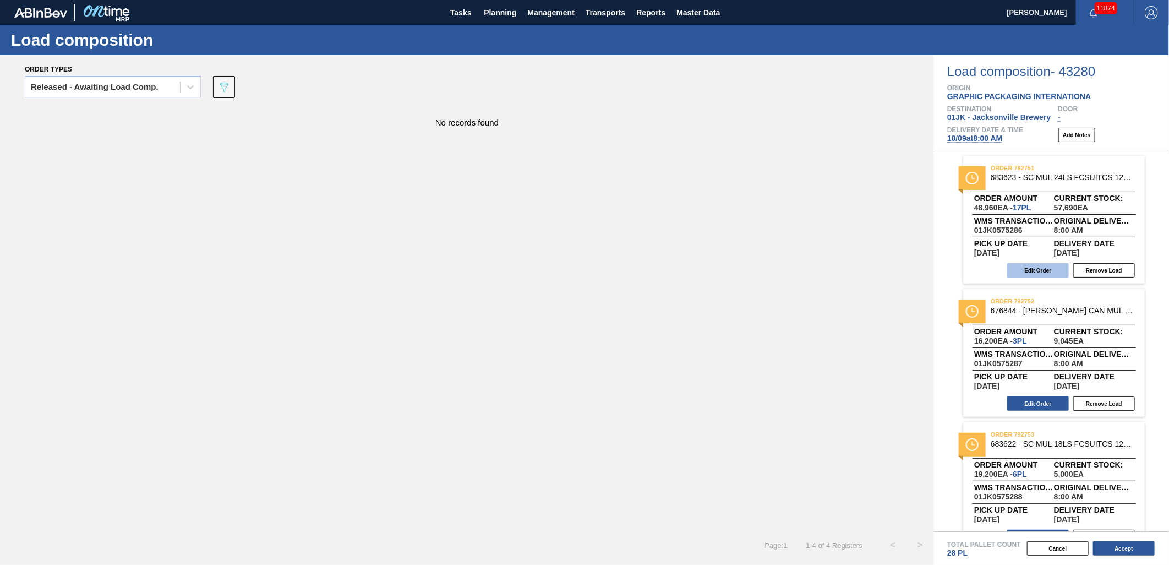
click at [1027, 263] on button "Edit Order" at bounding box center [1038, 270] width 62 height 14
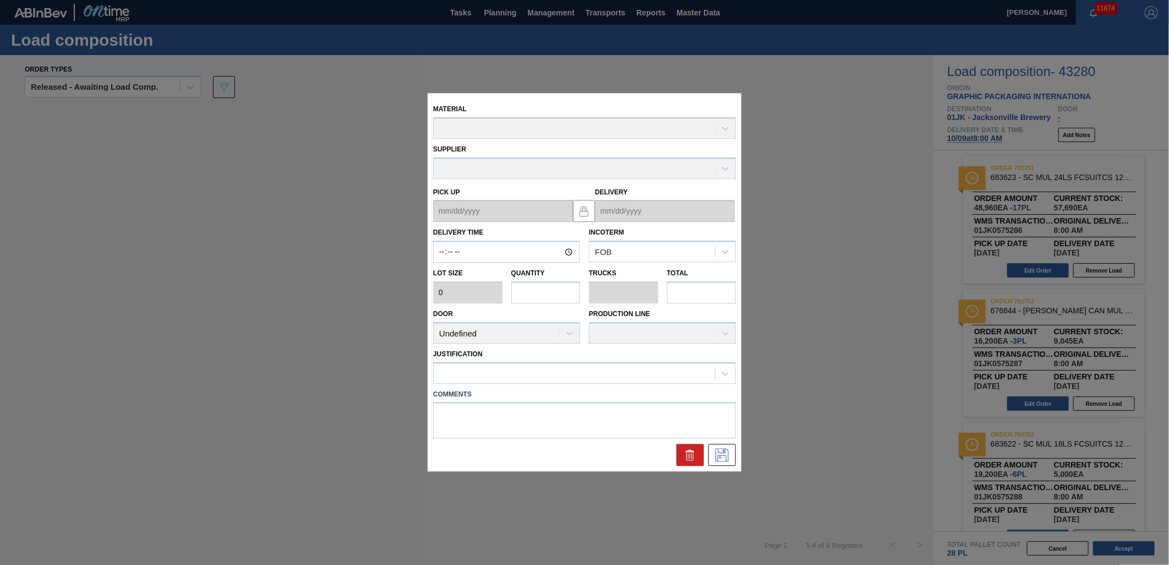
type input "08:00:00"
type input "2,880"
type input "17"
type input "0.654"
type input "48,960"
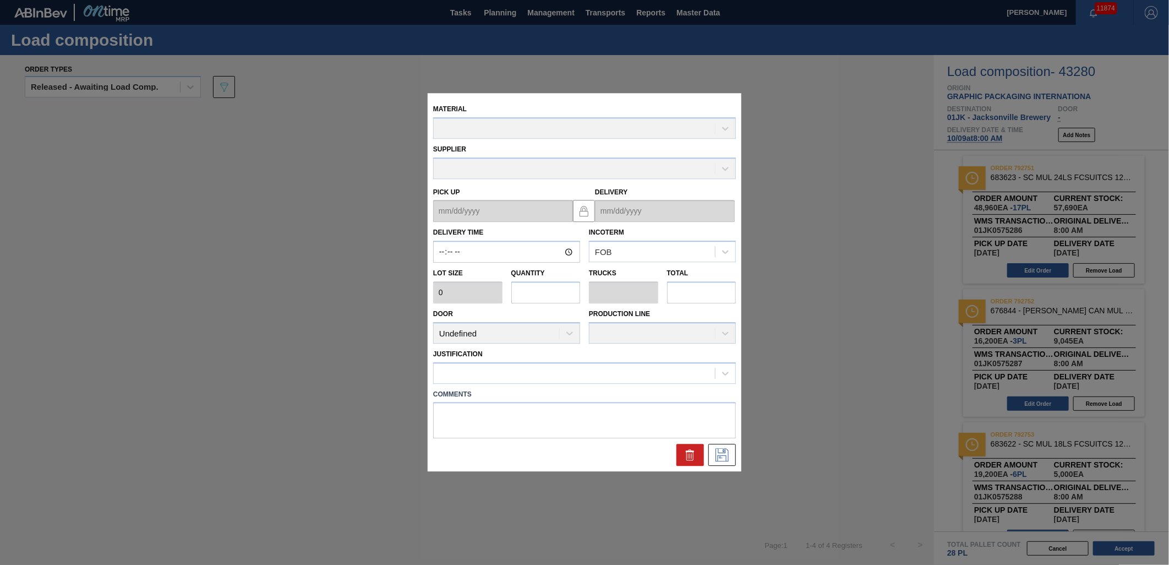
type textarea "NOSE, DROP"
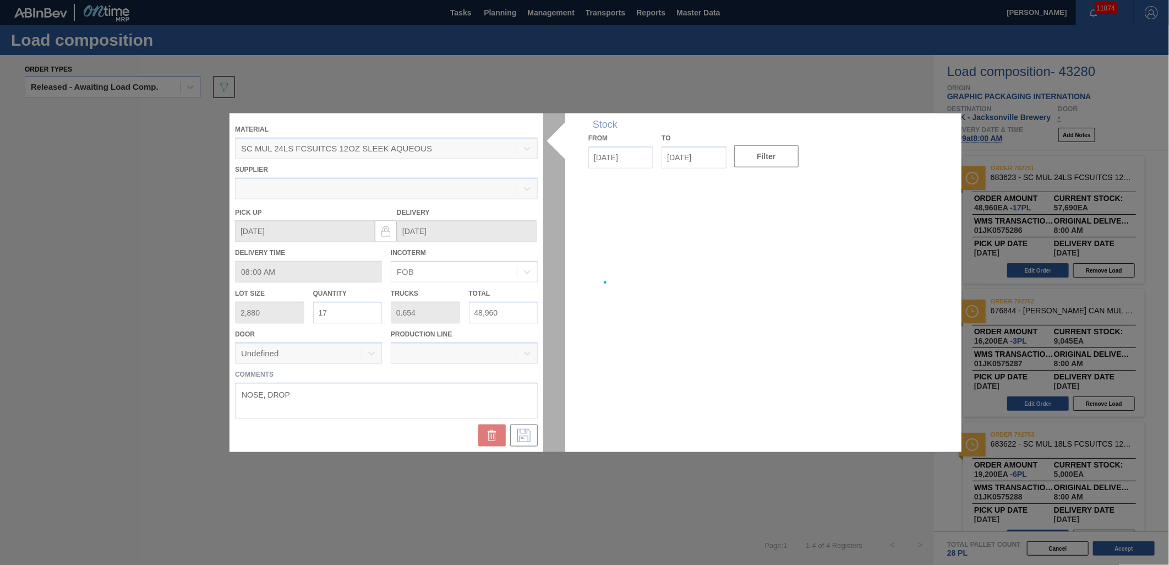
type up "[DATE]"
type input "[DATE]"
click at [340, 321] on div at bounding box center [585, 282] width 710 height 339
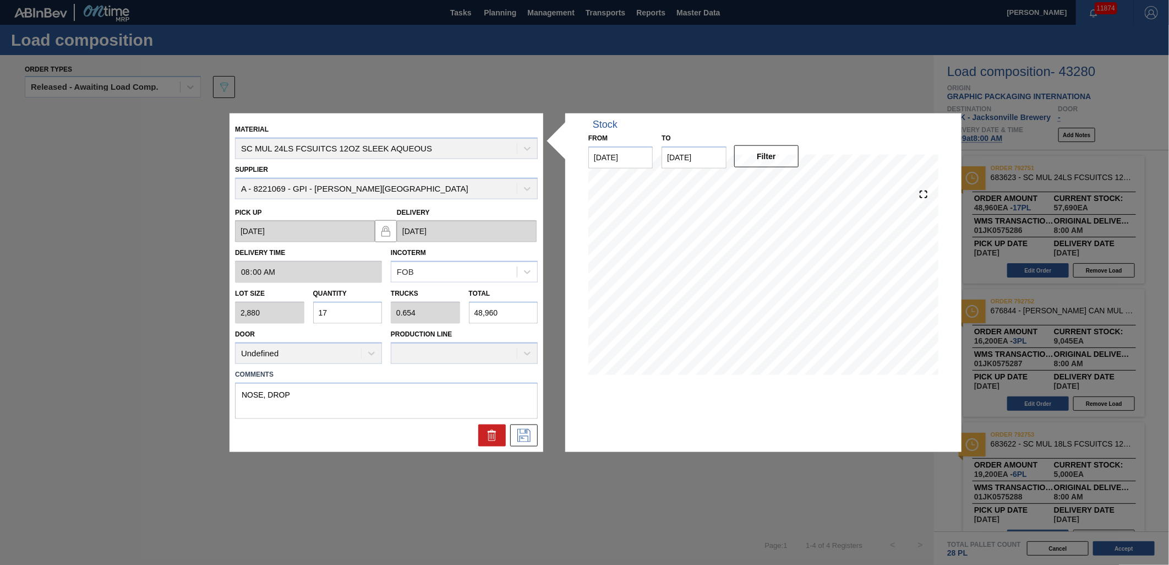
click at [340, 316] on input "17" at bounding box center [347, 313] width 69 height 22
type input "9"
type input "0.346"
type input "25,920"
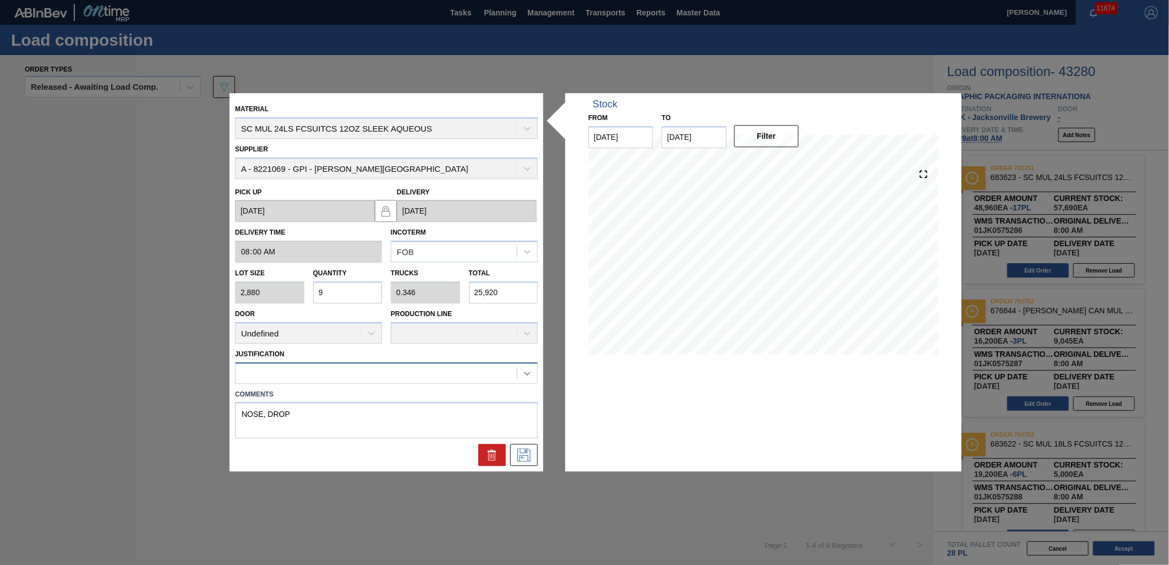
type input "9"
click at [527, 372] on icon at bounding box center [527, 373] width 11 height 11
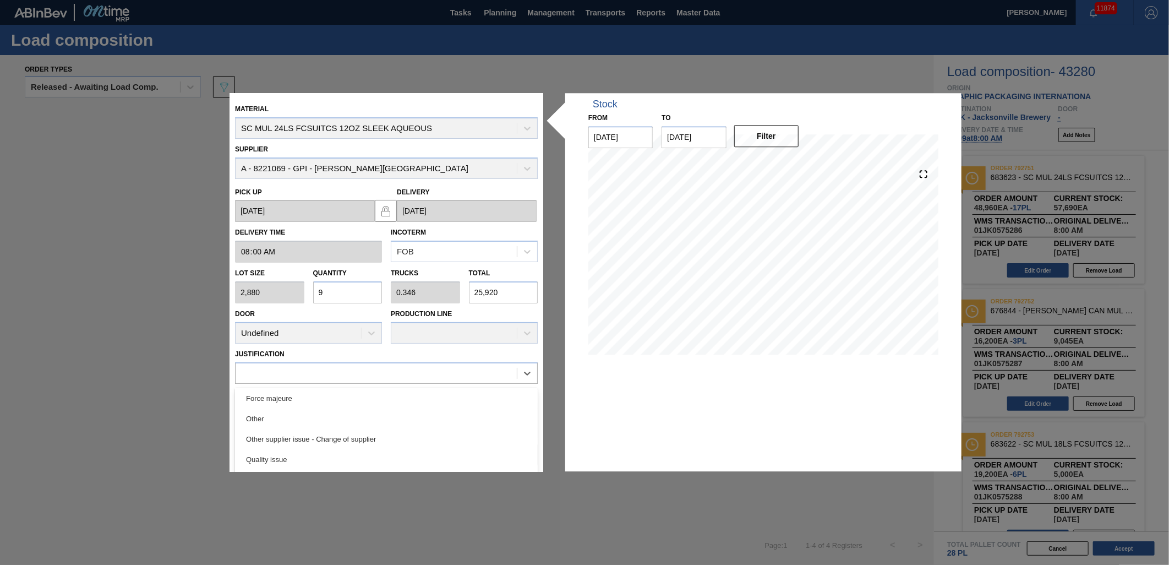
scroll to position [81, 0]
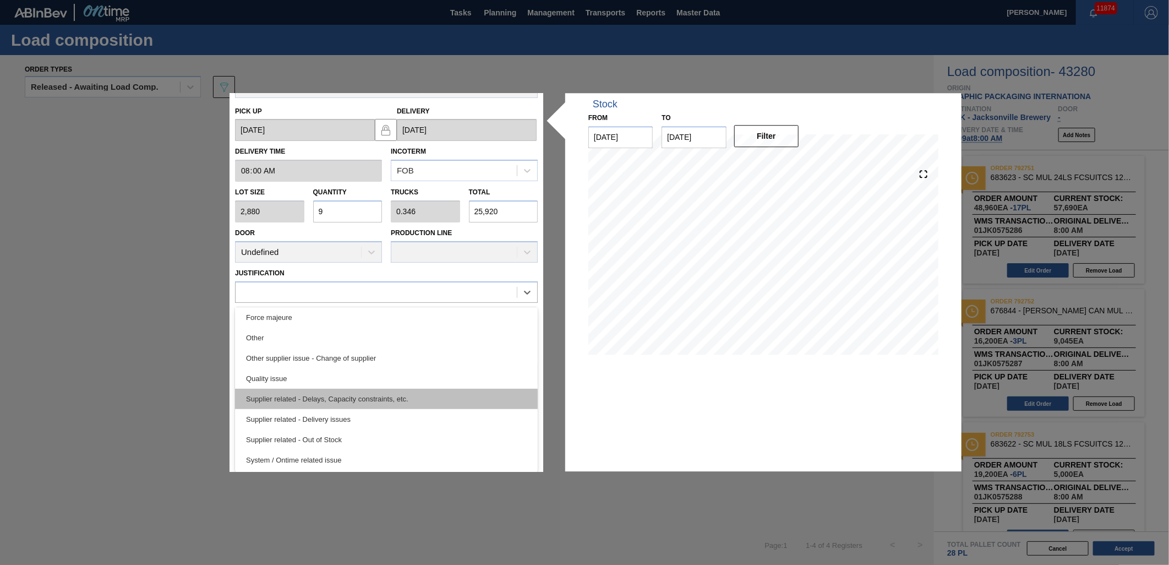
click at [402, 401] on div "Supplier related - Delays, Capacity constraints, etc." at bounding box center [386, 399] width 303 height 20
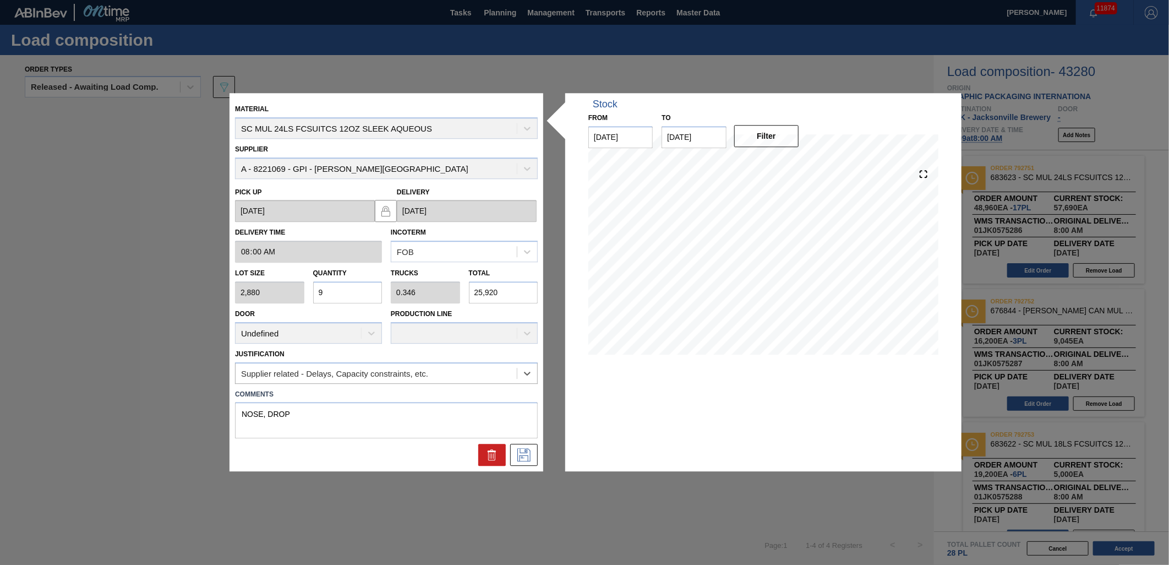
scroll to position [0, 0]
click at [527, 458] on icon at bounding box center [524, 455] width 18 height 13
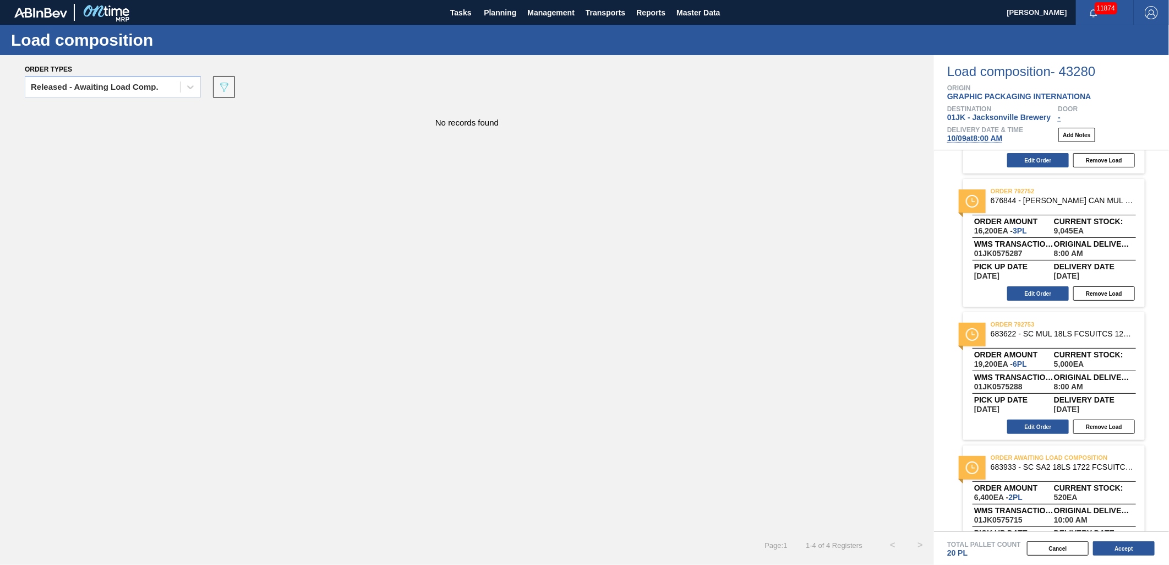
scroll to position [96, 0]
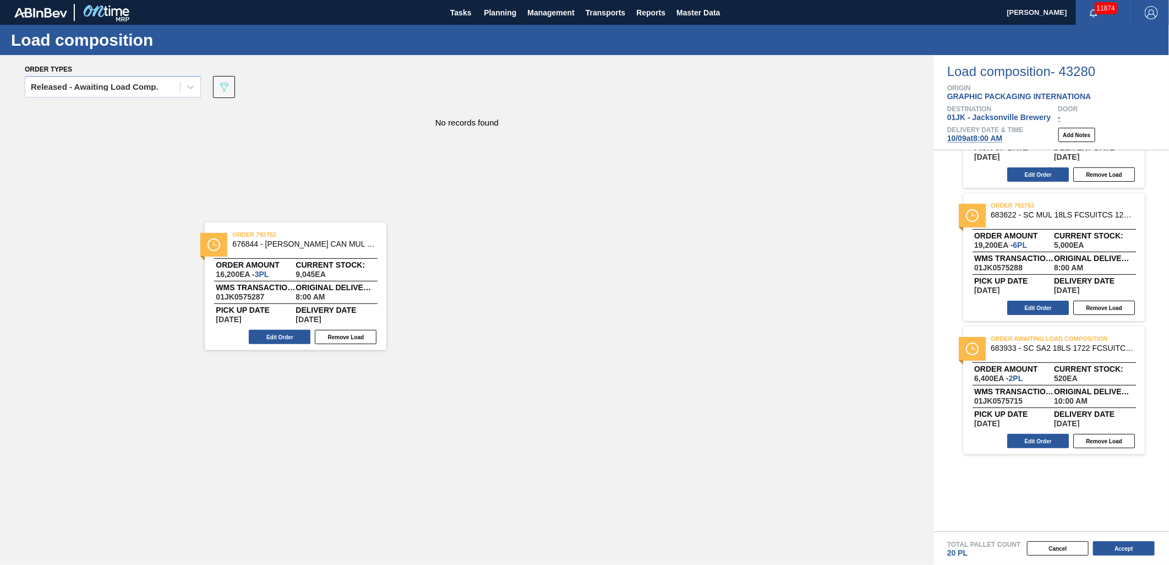
drag, startPoint x: 1085, startPoint y: 212, endPoint x: 323, endPoint y: 231, distance: 762.2
click at [321, 234] on div "Order types Released - Awaiting Load Comp. 089F7B8B-B2A5-4AFE-B5C0-19BA573D28AC…" at bounding box center [584, 310] width 1169 height 510
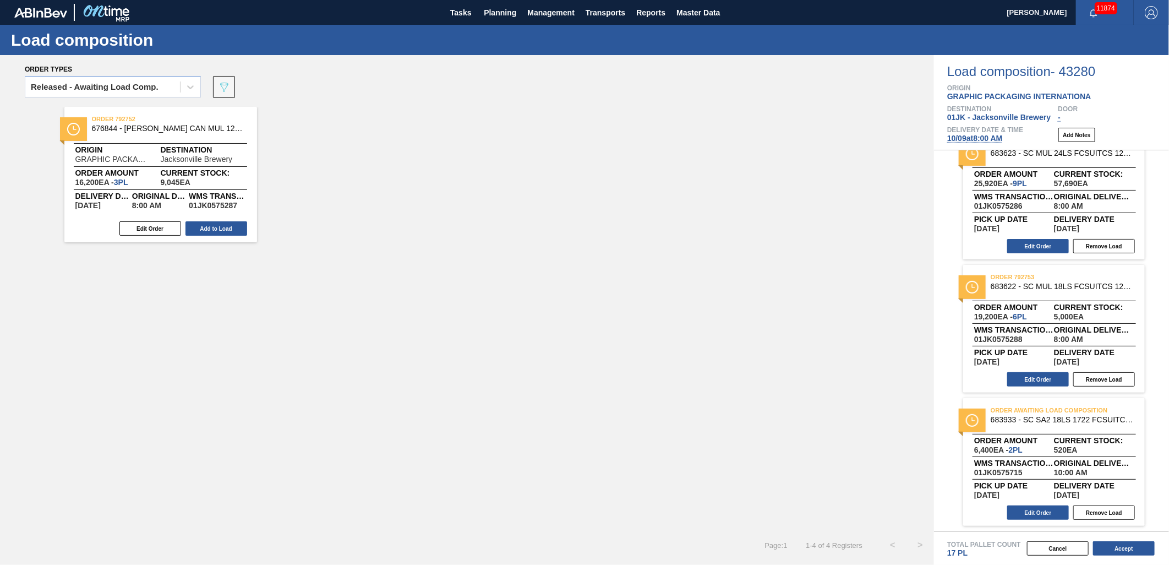
scroll to position [23, 0]
click at [1043, 382] on button "Edit Order" at bounding box center [1038, 380] width 62 height 14
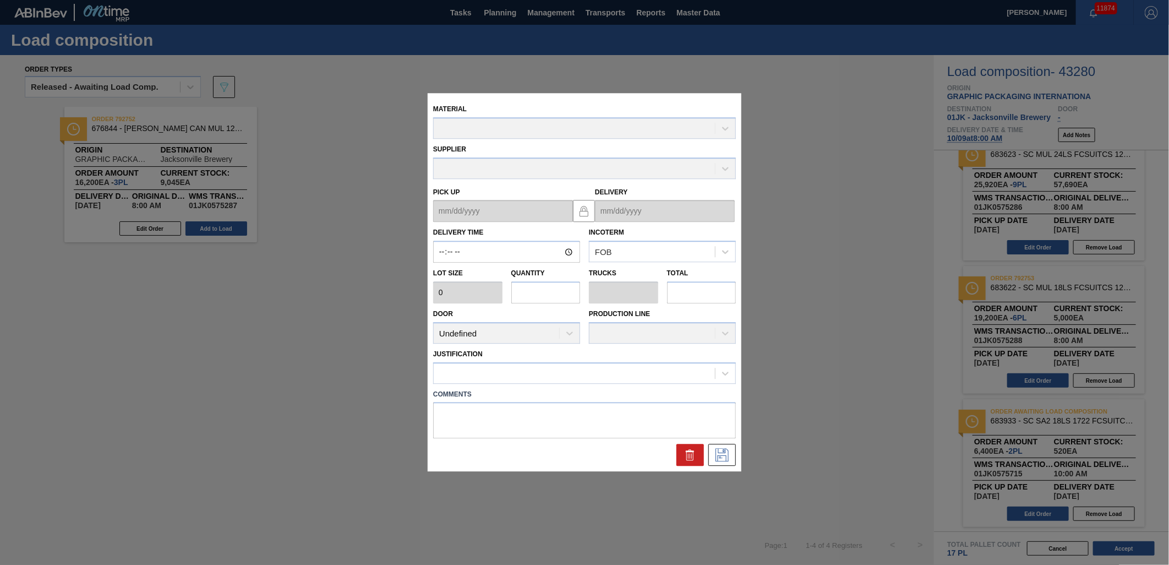
type input "08:00:00"
type input "3,200"
type input "6"
type input "0.231"
type input "19,200"
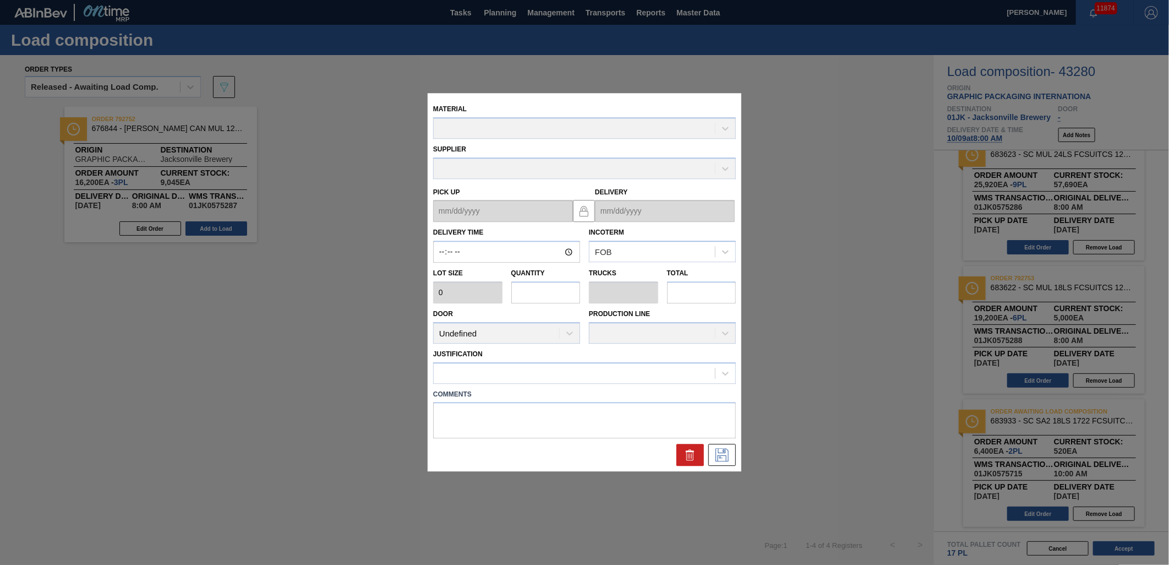
type textarea "MID, DROP"
type up "[DATE]"
type input "[DATE]"
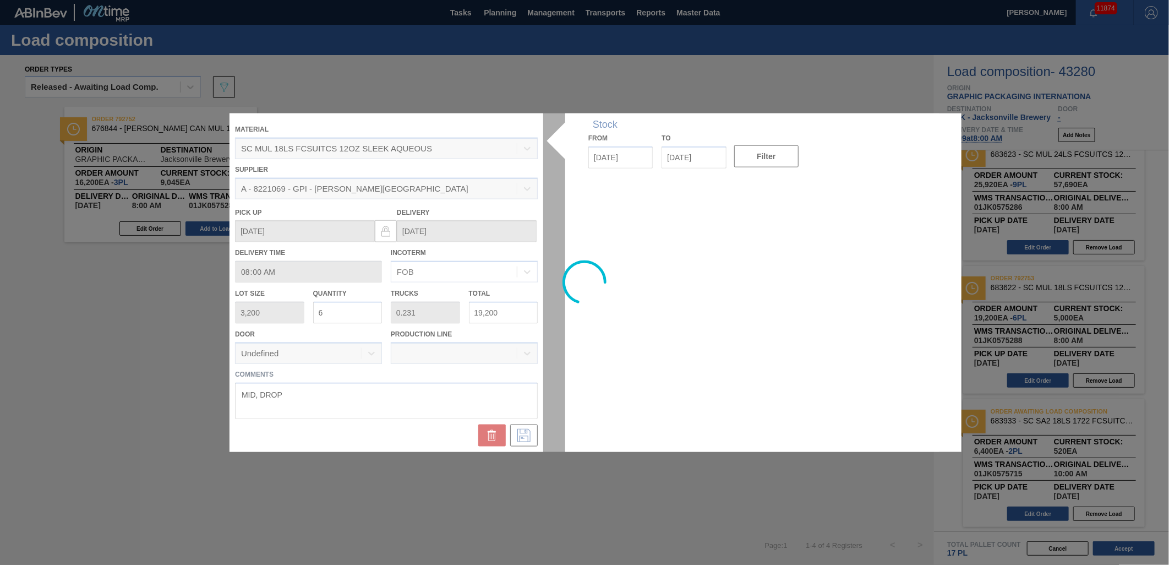
click at [333, 314] on div at bounding box center [585, 282] width 710 height 339
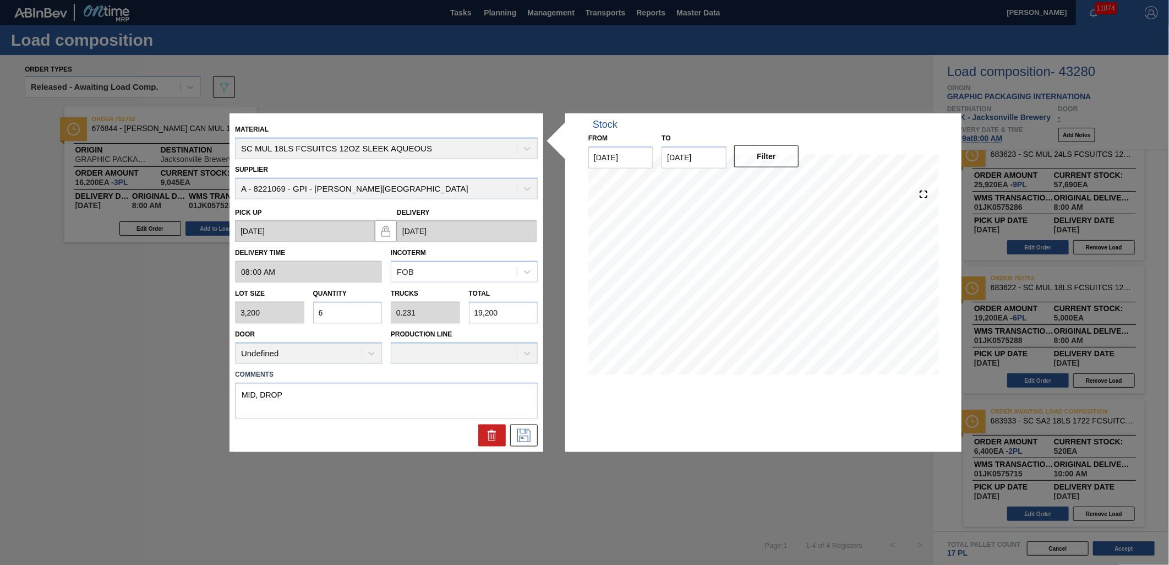
click at [333, 314] on input "6" at bounding box center [347, 313] width 69 height 22
type input "1"
type input "0.038"
type input "3,200"
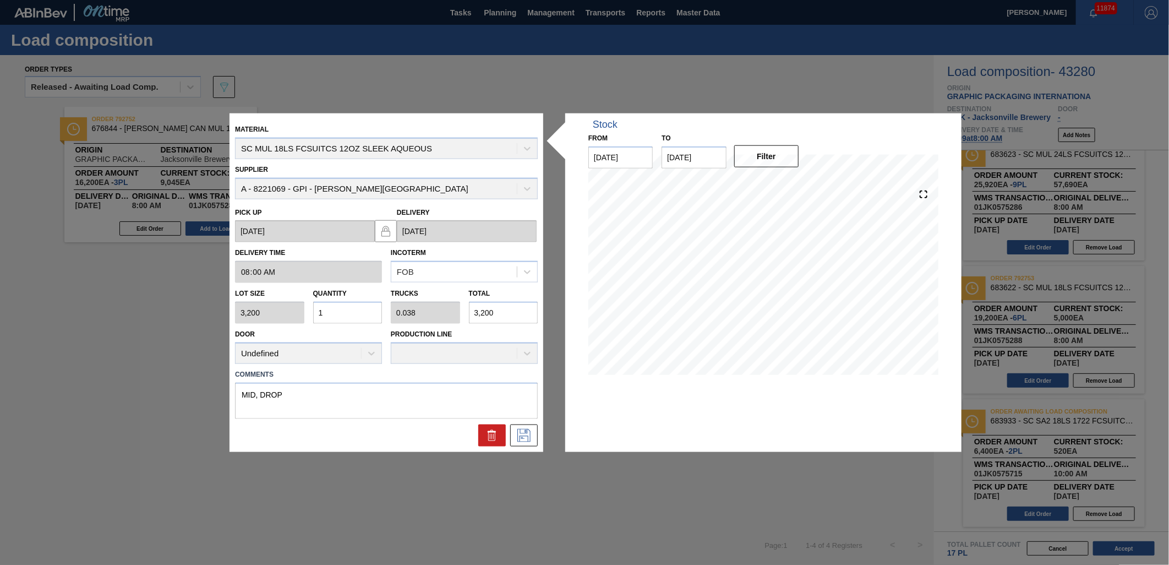
type input "15"
type input "0.577"
type input "48,000"
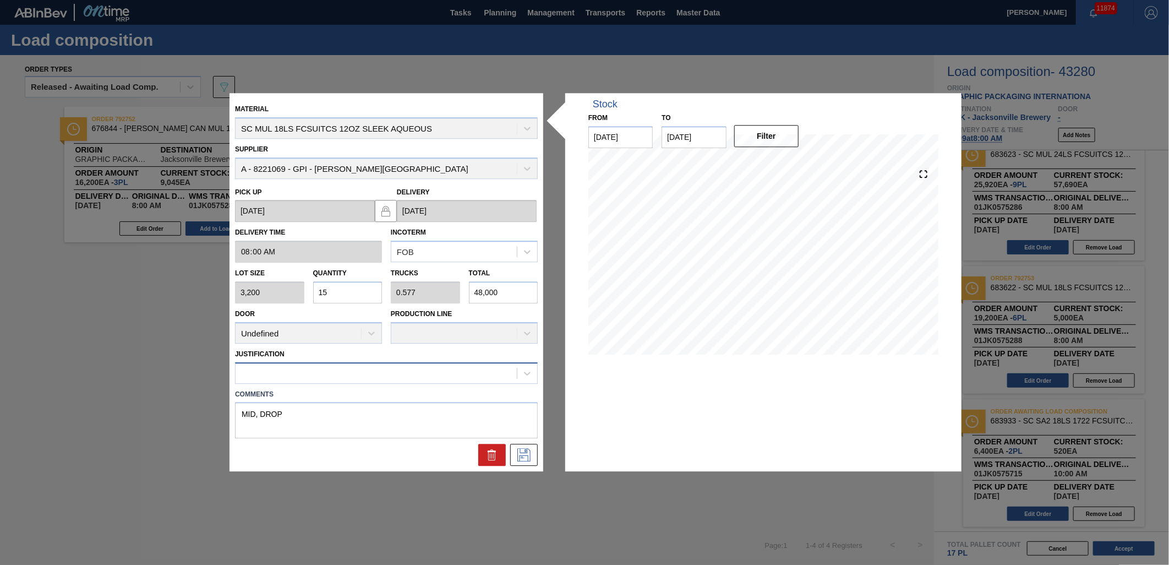
type input "15"
click at [288, 366] on div at bounding box center [376, 373] width 281 height 16
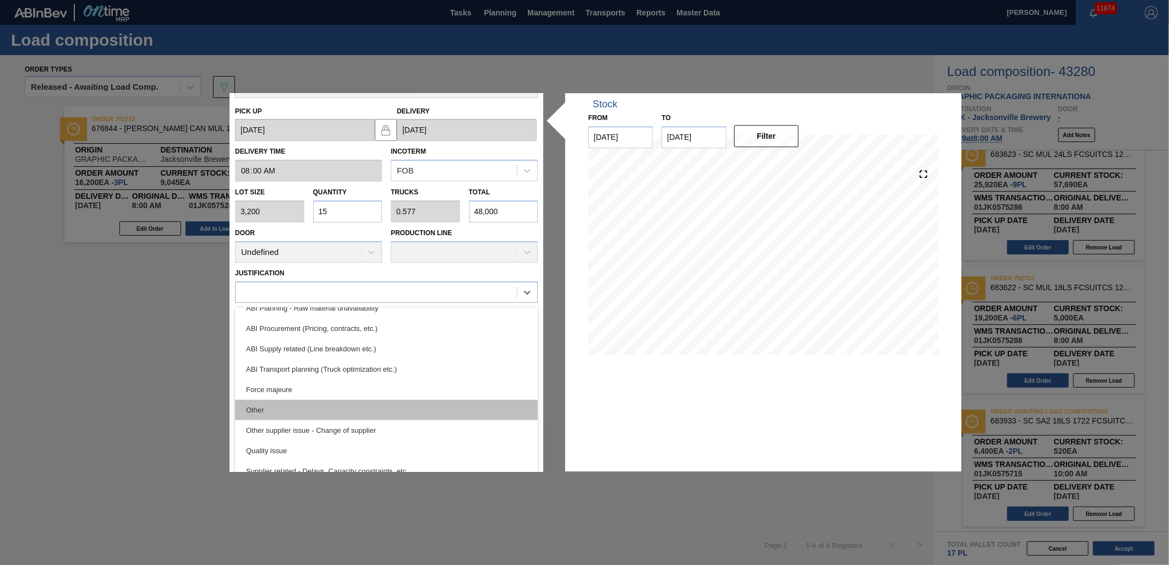
scroll to position [206, 0]
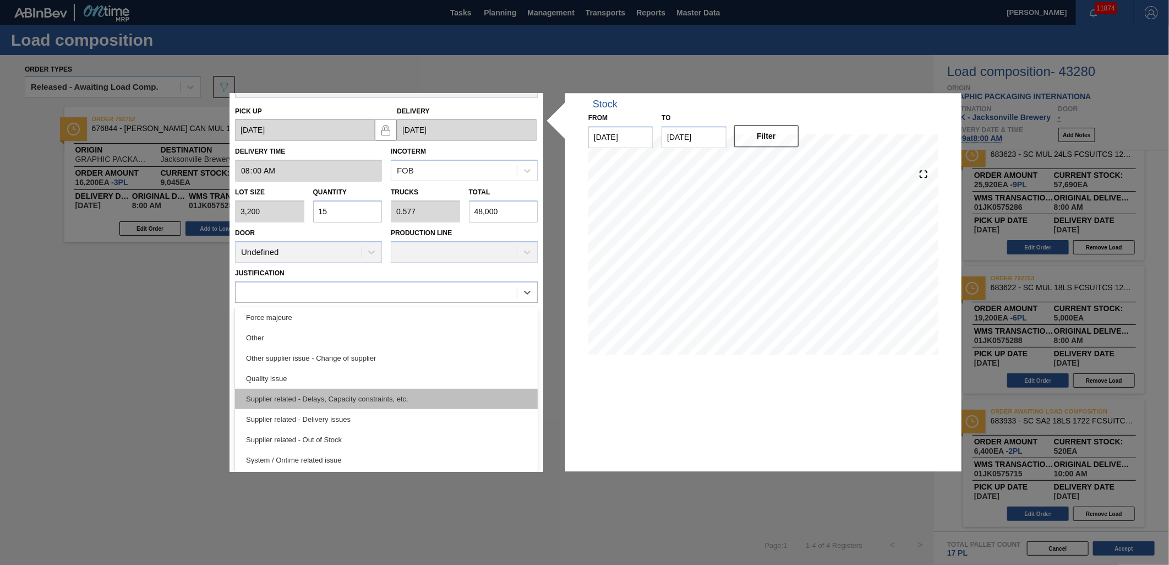
click at [364, 399] on div "Supplier related - Delays, Capacity constraints, etc." at bounding box center [386, 399] width 303 height 20
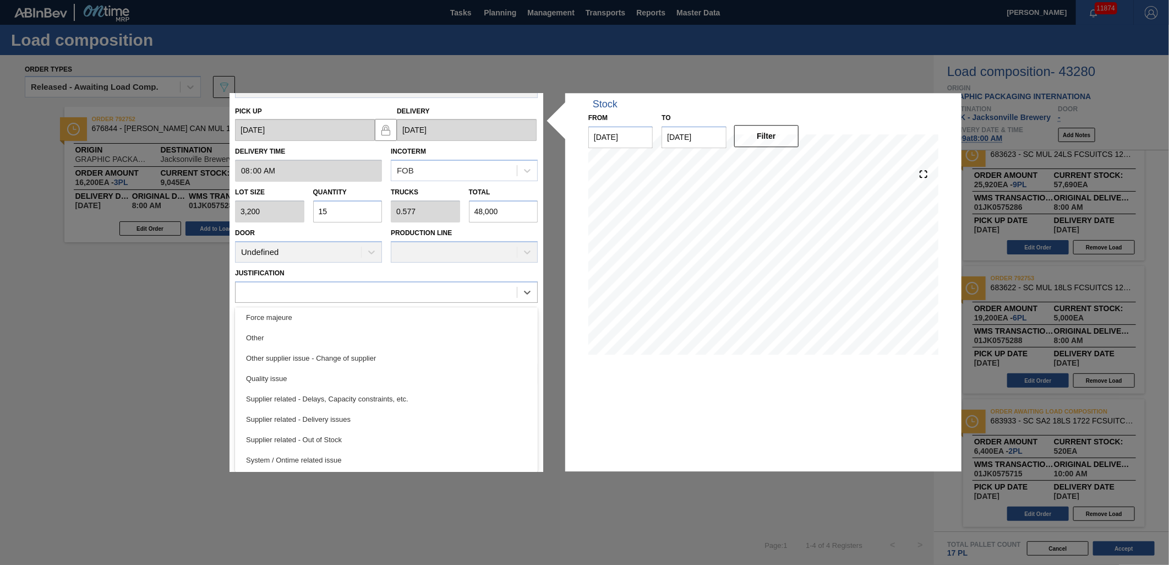
scroll to position [0, 0]
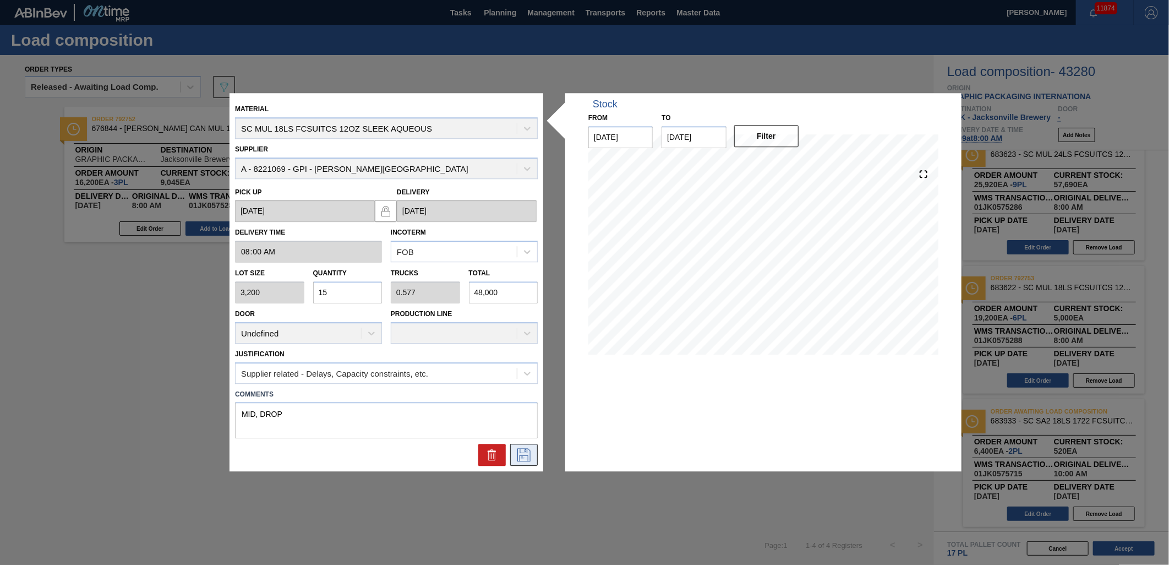
click at [529, 456] on icon at bounding box center [523, 455] width 13 height 13
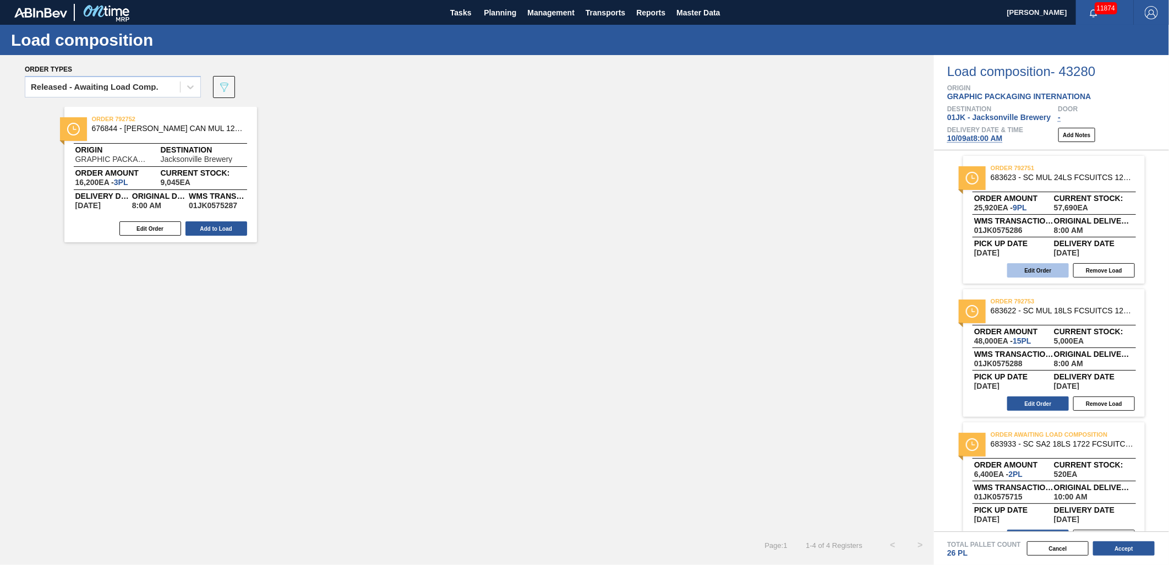
click at [1025, 269] on button "Edit Order" at bounding box center [1038, 270] width 62 height 14
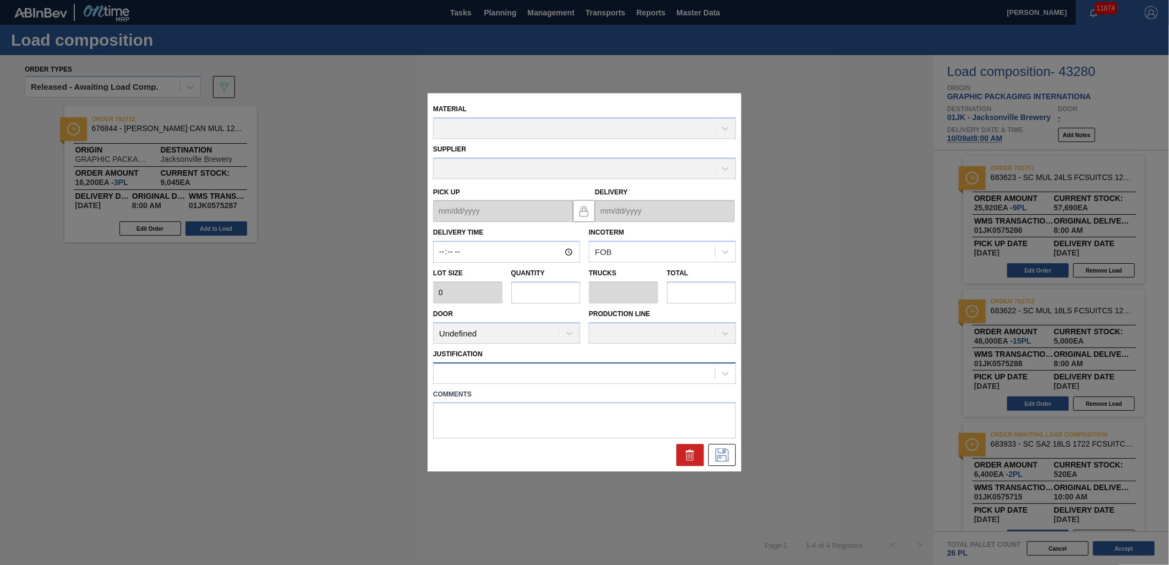
type input "08:00:00"
type input "2,880"
type input "9"
type input "0.346"
type input "25,920"
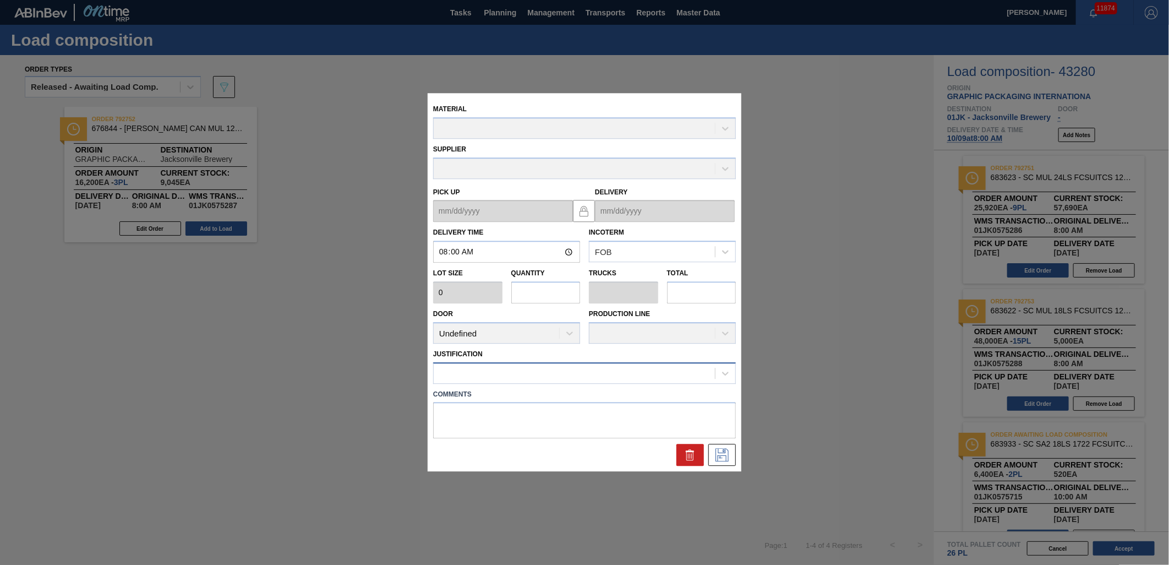
type textarea "NOSE, DROP"
type up "[DATE]"
type input "[DATE]"
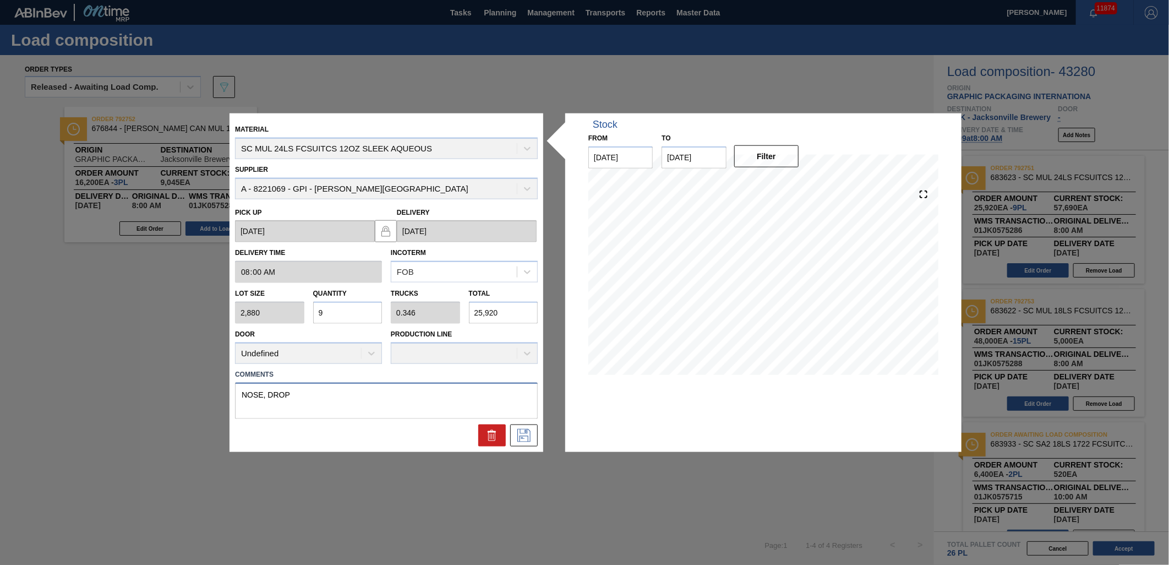
click at [259, 397] on textarea "NOSE, DROP" at bounding box center [386, 400] width 303 height 36
drag, startPoint x: 262, startPoint y: 397, endPoint x: 172, endPoint y: 377, distance: 91.9
click at [171, 383] on div "Material SC MUL 24LS FCSUITCS 12OZ SLEEK AQUEOUS Supplier A - 8221069 - GPI - […" at bounding box center [584, 282] width 1169 height 565
type textarea "MID, DROP"
click at [530, 433] on icon at bounding box center [523, 434] width 13 height 13
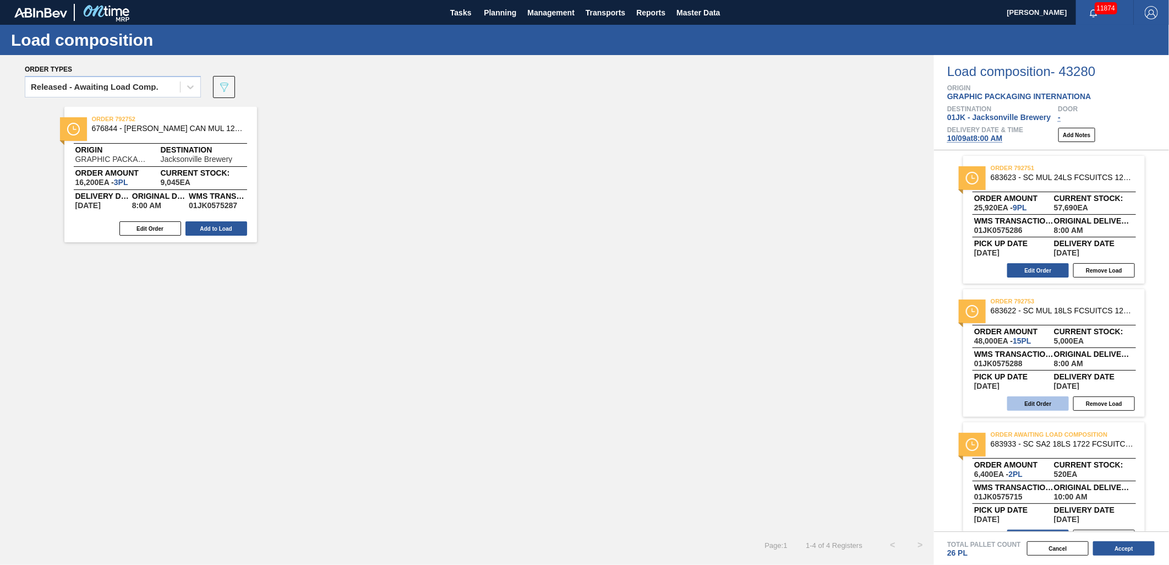
click at [1049, 396] on button "Edit Order" at bounding box center [1038, 403] width 62 height 14
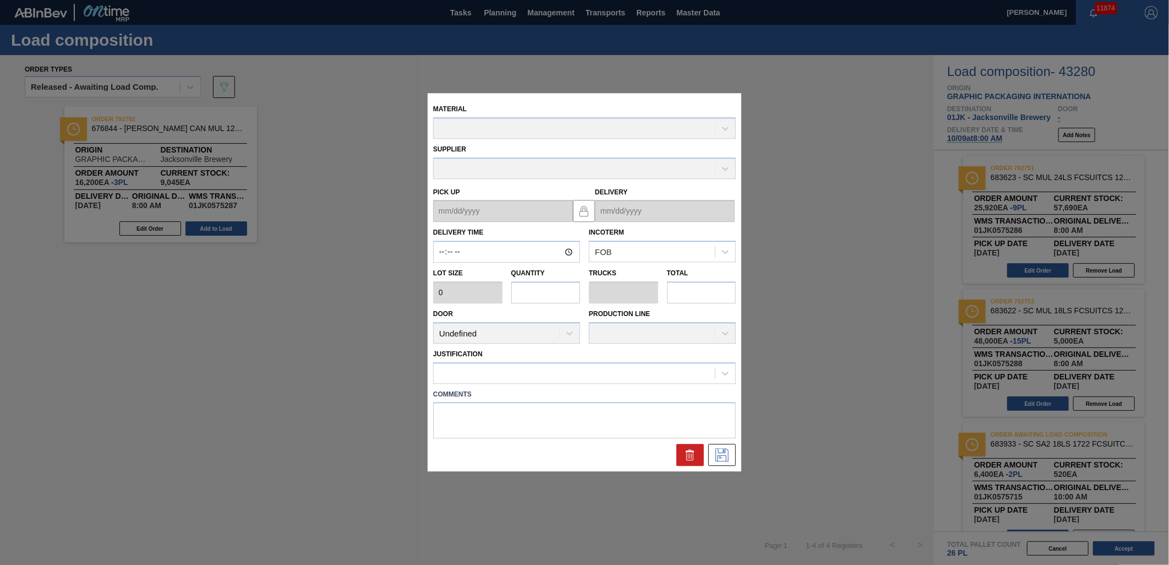
type input "08:00:00"
type input "3,200"
type input "15"
type input "0.577"
type input "48,000"
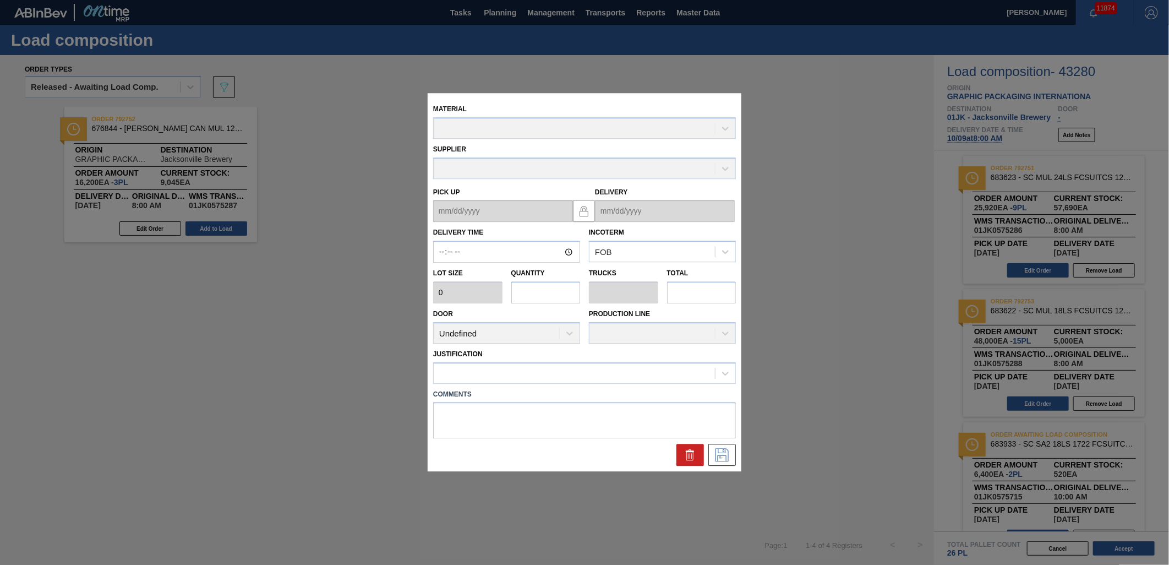
type textarea "MID, DROP"
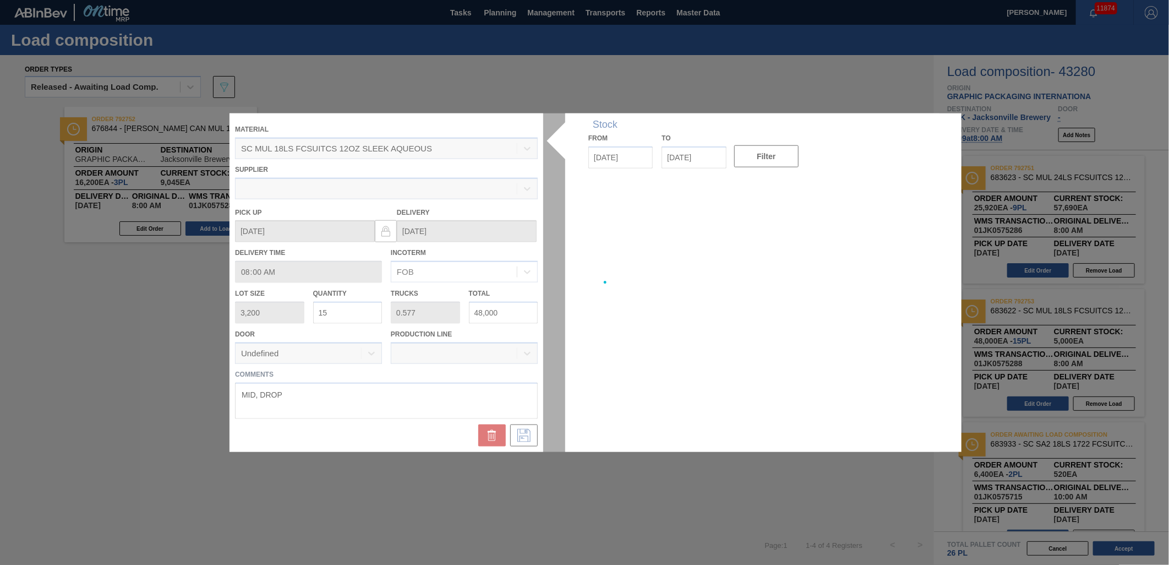
type up "[DATE]"
type input "[DATE]"
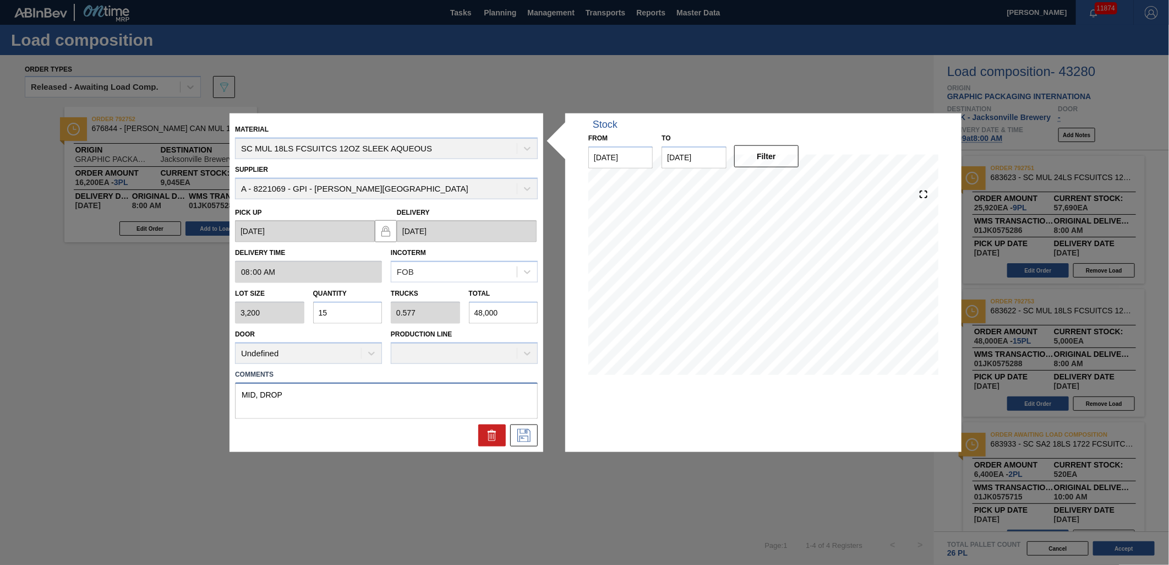
drag, startPoint x: 256, startPoint y: 394, endPoint x: 113, endPoint y: 386, distance: 143.3
click at [113, 393] on div "Material SC MUL 18LS FCSUITCS 12OZ SLEEK AQUEOUS Supplier A - 8221069 - GPI - […" at bounding box center [584, 282] width 1169 height 565
type textarea "NOSE, DROP"
click at [527, 437] on icon at bounding box center [524, 434] width 18 height 13
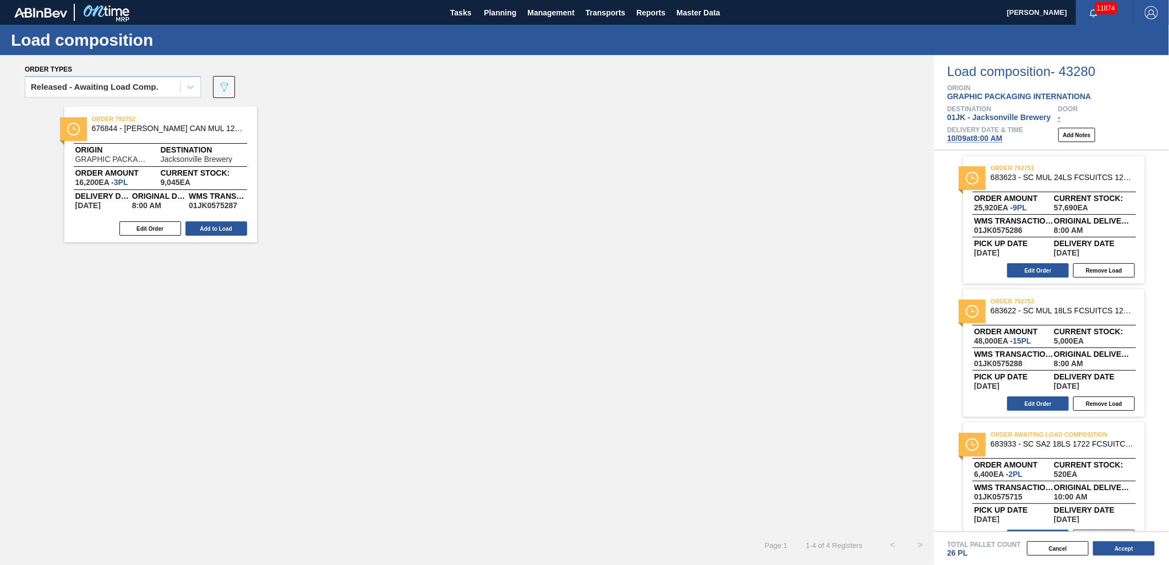
scroll to position [23, 0]
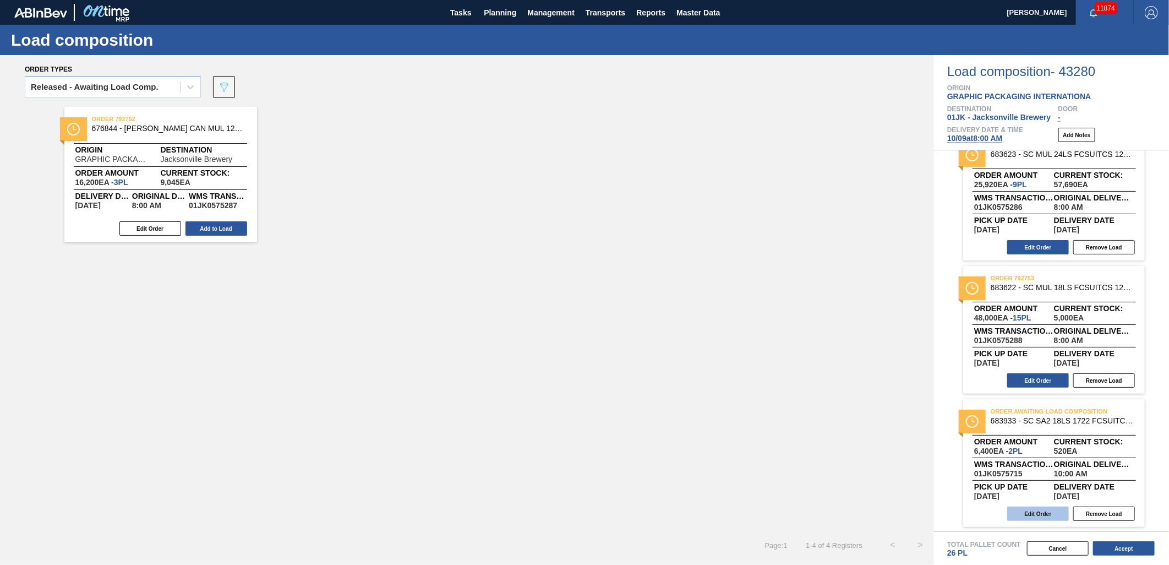
click at [1043, 515] on button "Edit Order" at bounding box center [1038, 513] width 62 height 14
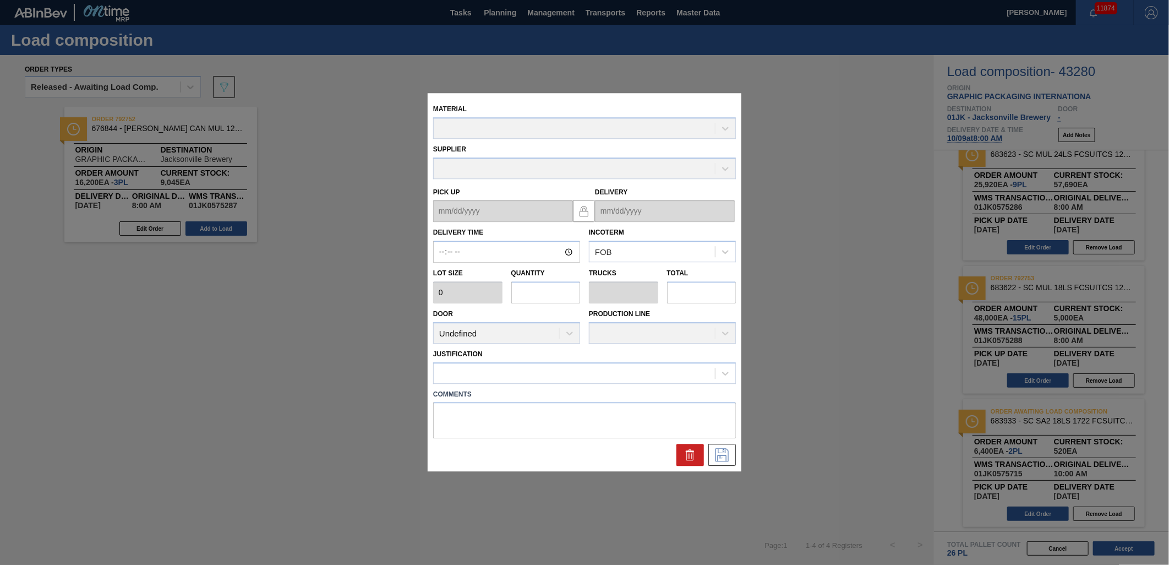
type input "10:00:00"
type input "3,200"
type input "2"
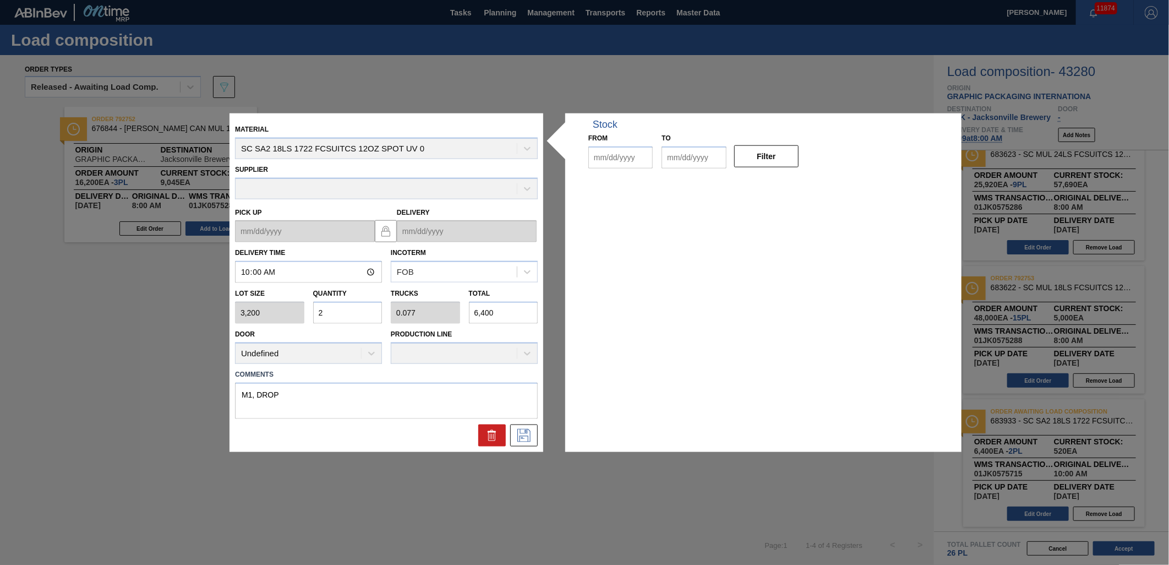
type input "0.077"
type input "6,400"
type textarea "M1, DROP"
type up "[DATE]"
type input "[DATE]"
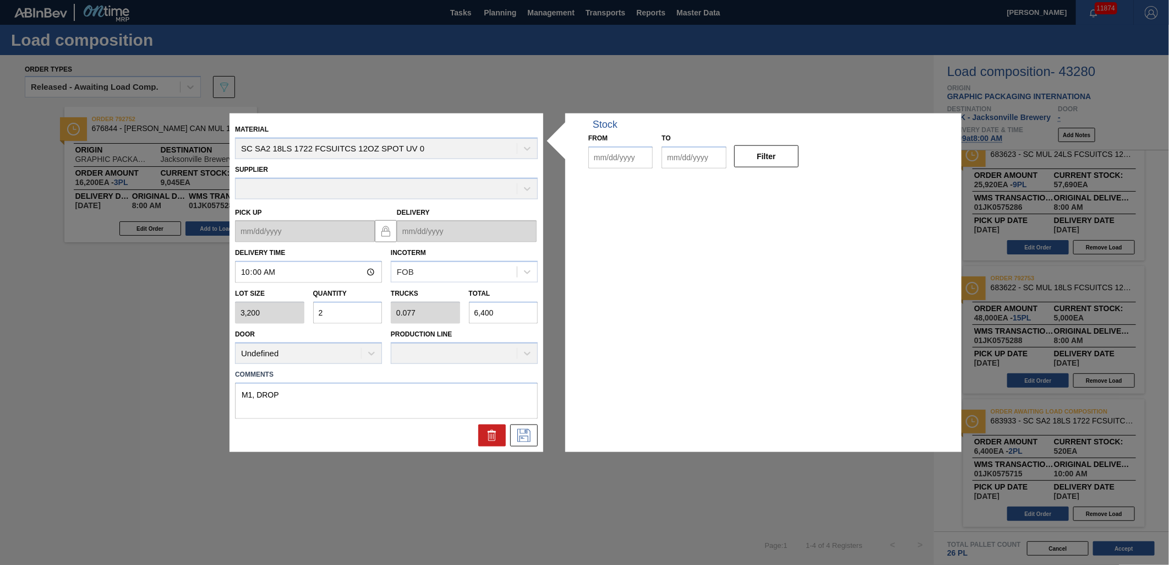
type input "[DATE]"
drag, startPoint x: 251, startPoint y: 396, endPoint x: 161, endPoint y: 403, distance: 90.0
click at [161, 403] on div "Material SC SA2 18LS 1722 FCSUITCS 12OZ SPOT UV 0 Supplier A - 8221069 - GPI - …" at bounding box center [584, 282] width 1169 height 565
type textarea "TAIL, DROP"
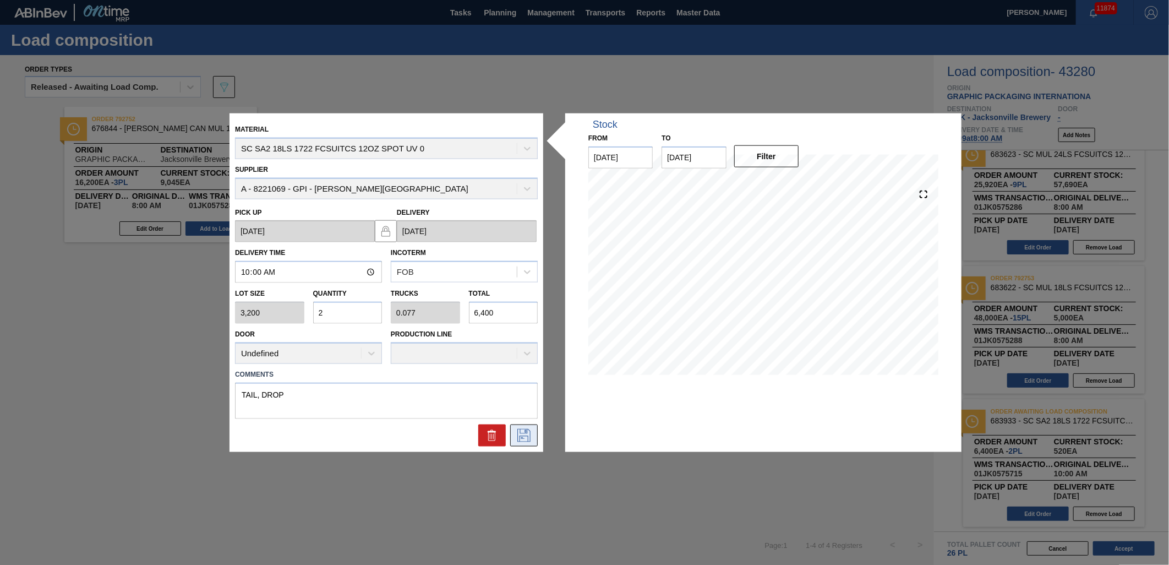
click at [517, 436] on icon at bounding box center [524, 434] width 18 height 13
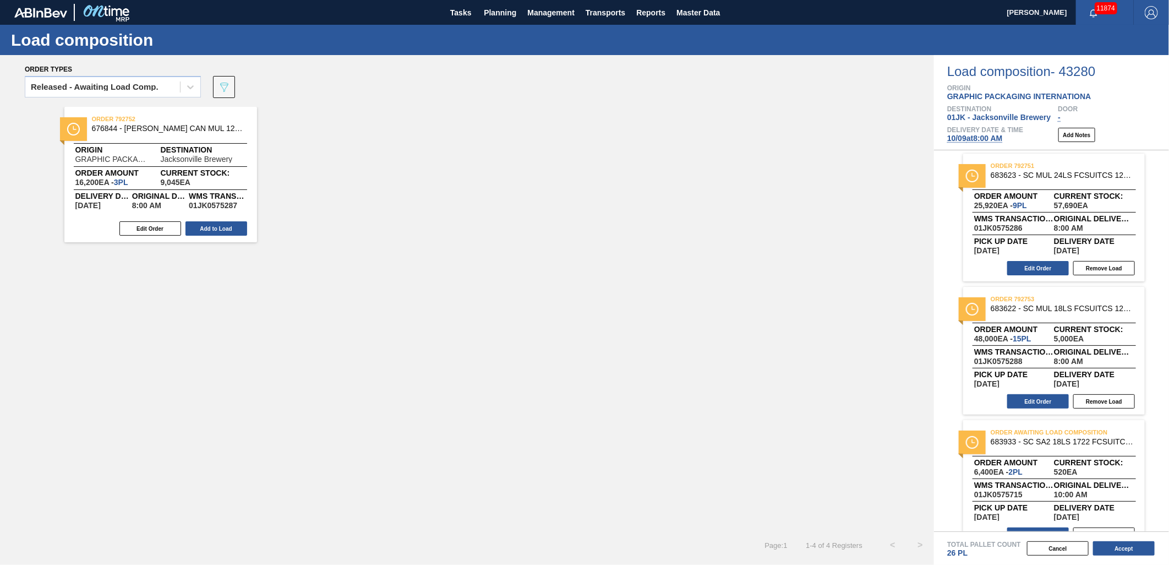
scroll to position [0, 0]
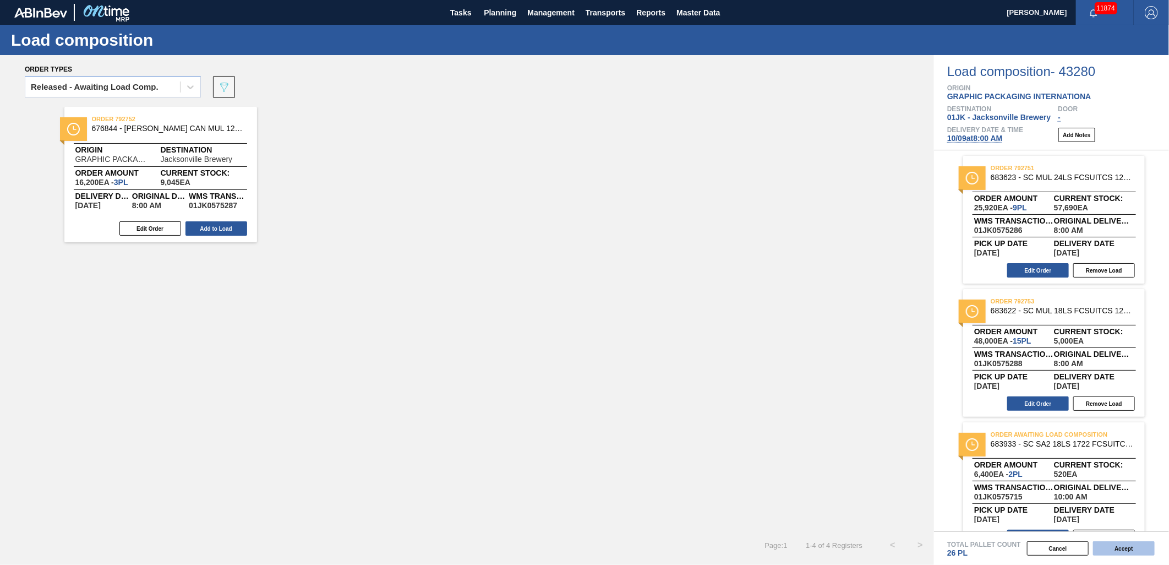
click at [1121, 545] on button "Accept" at bounding box center [1124, 548] width 62 height 14
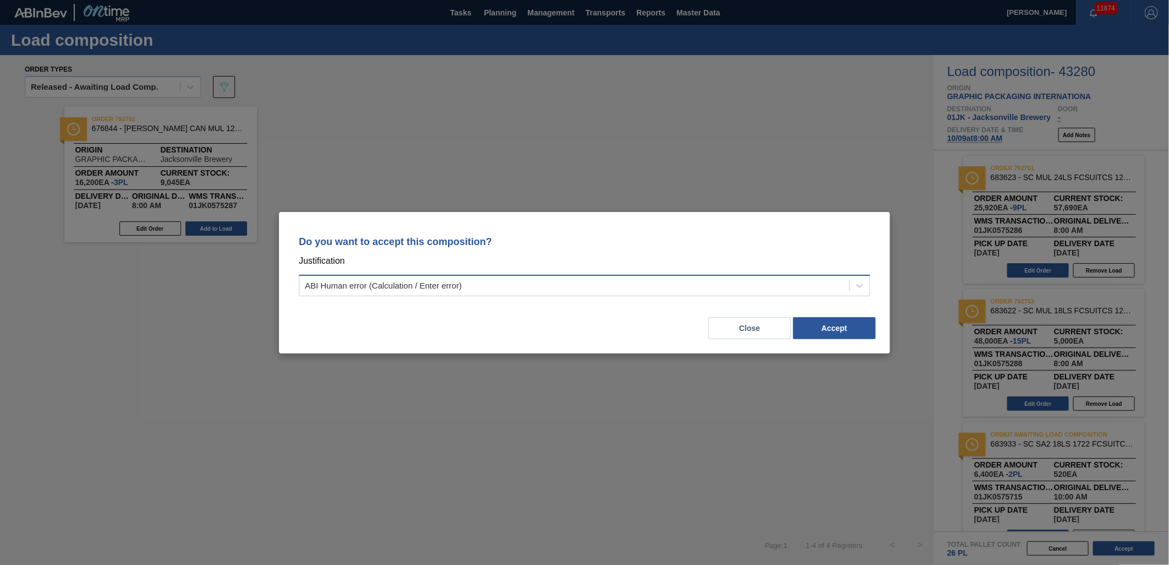
click at [782, 282] on div "ABI Human error (Calculation / Enter error)" at bounding box center [574, 285] width 550 height 16
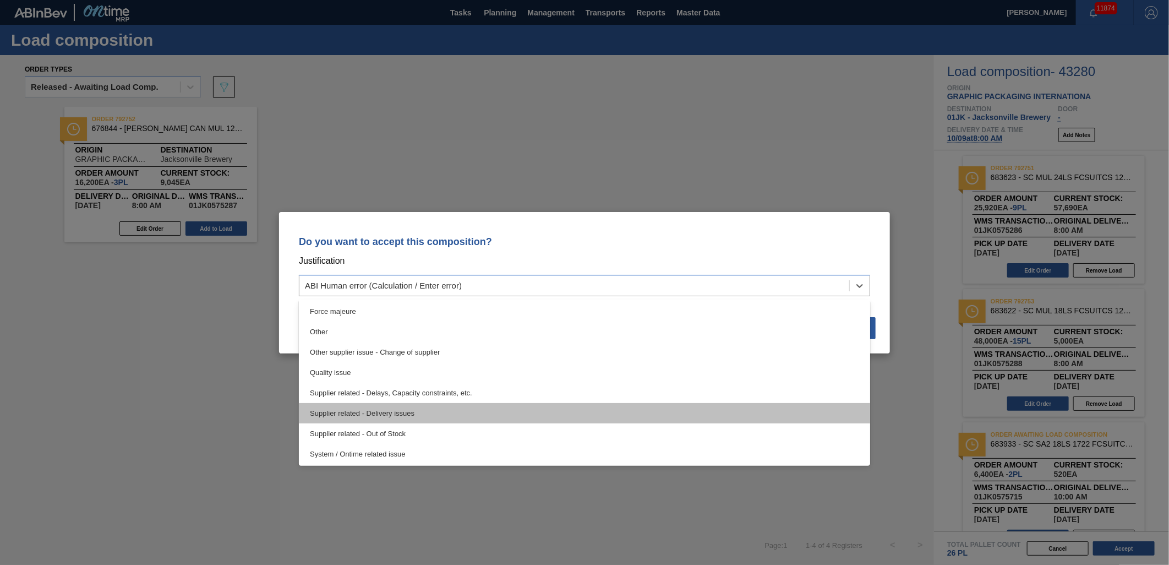
scroll to position [205, 0]
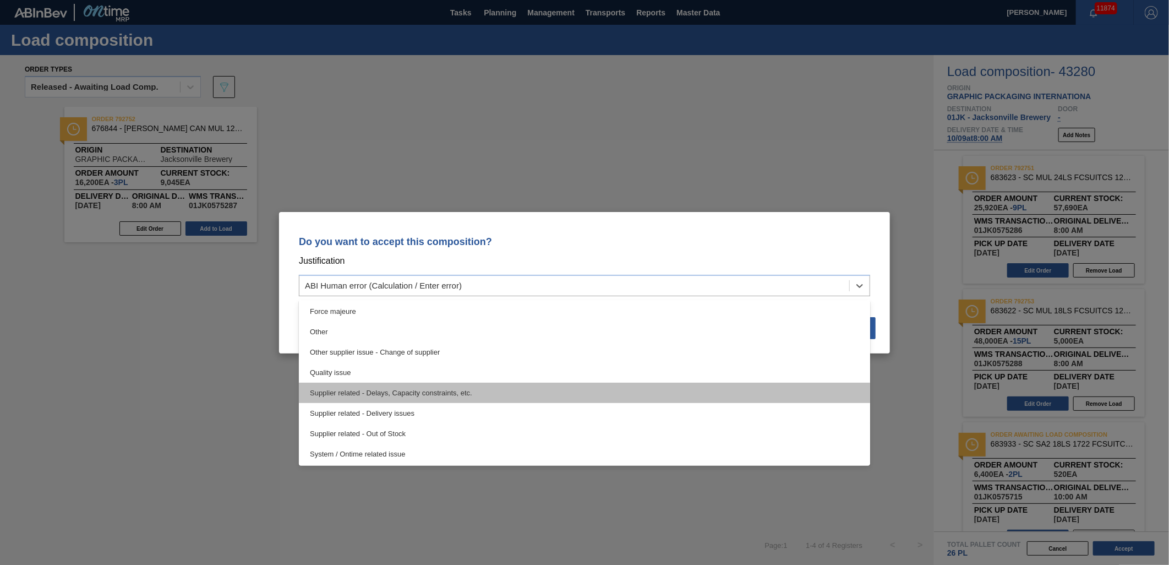
click at [404, 393] on div "Supplier related - Delays, Capacity constraints, etc." at bounding box center [584, 393] width 571 height 20
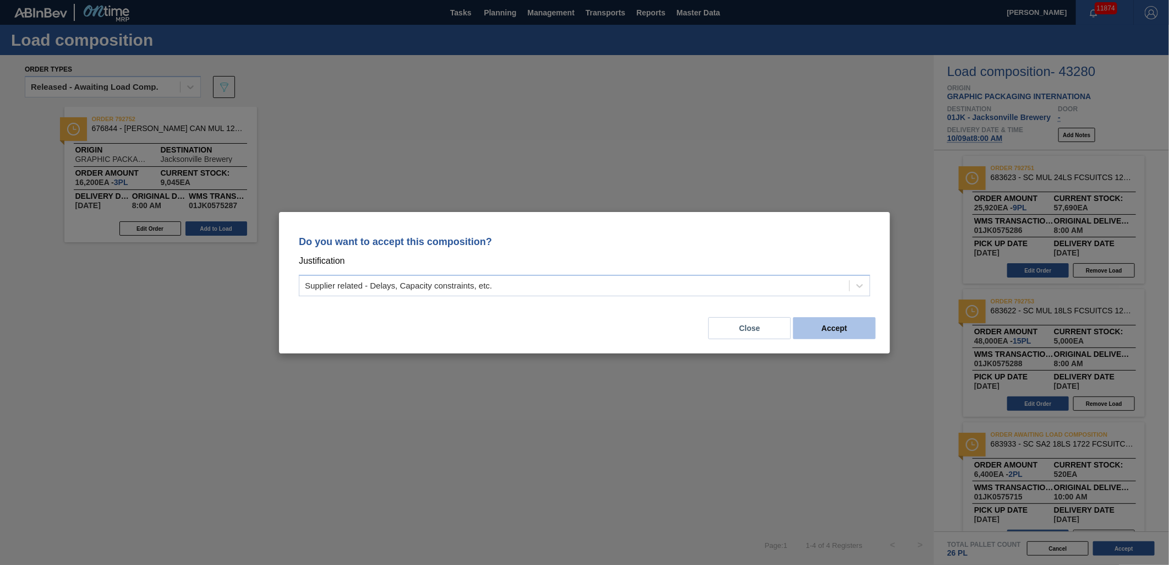
click at [841, 331] on button "Accept" at bounding box center [834, 328] width 83 height 22
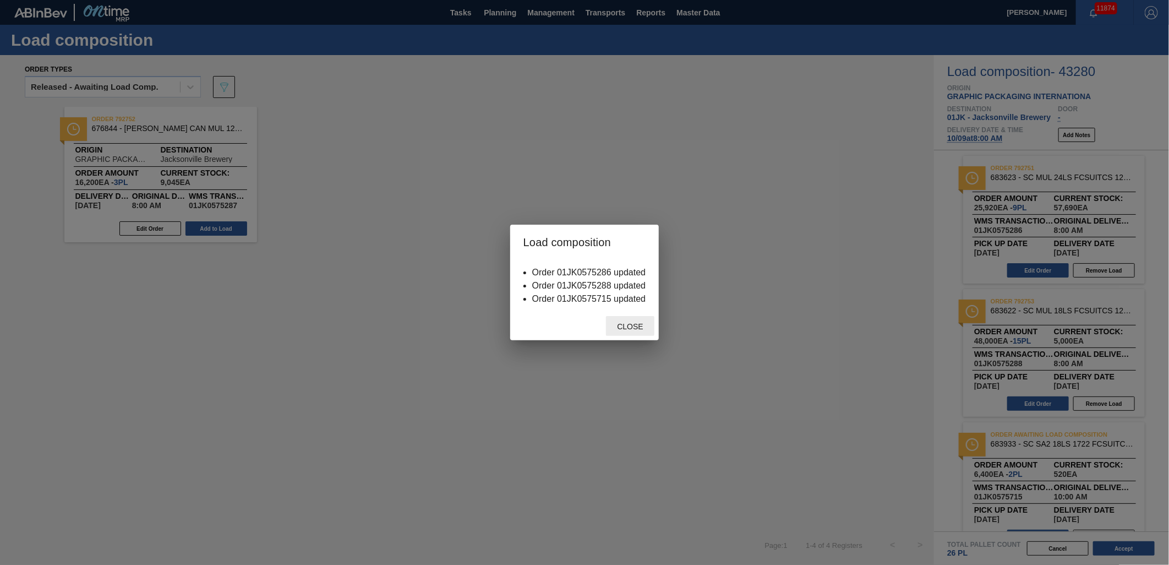
click at [619, 329] on span "Close" at bounding box center [629, 326] width 43 height 9
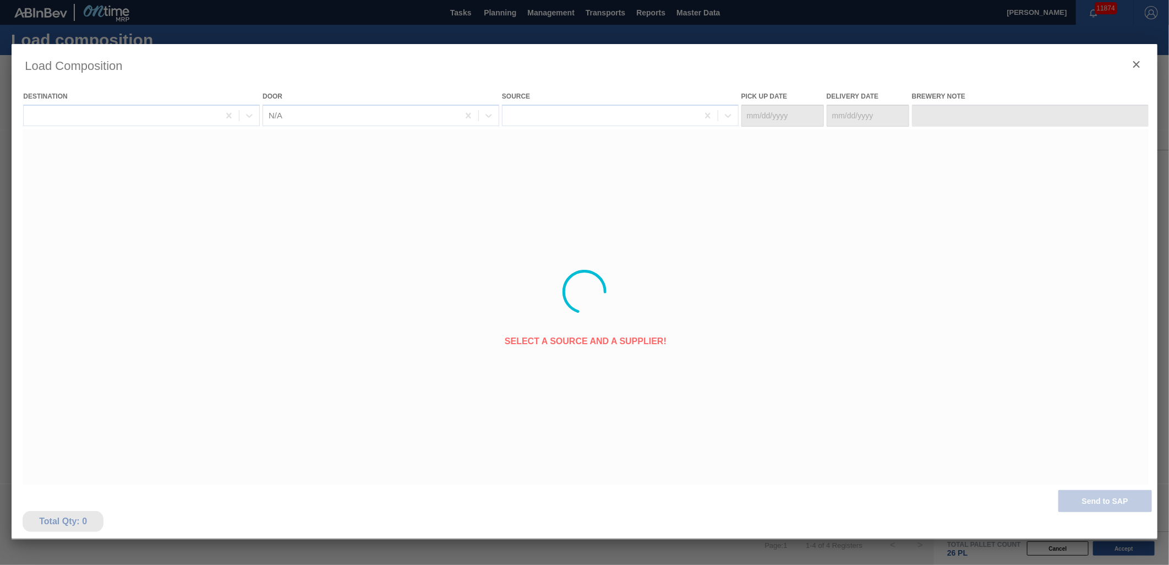
type Date "[DATE]"
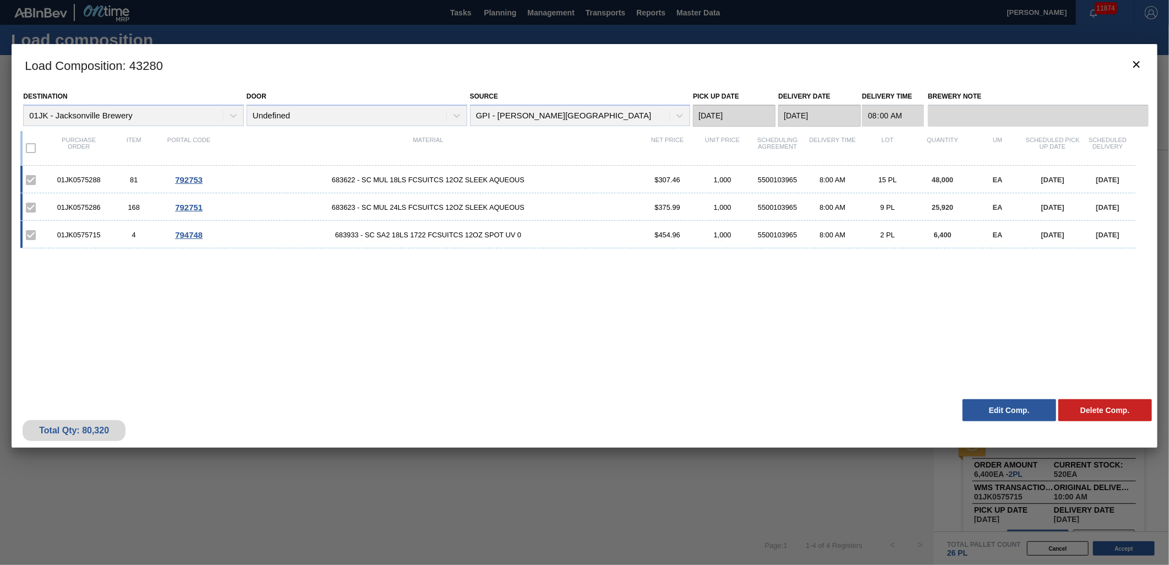
click at [704, 506] on div "Load Composition : 43280 Destination 01JK - [GEOGRAPHIC_DATA] Brewery Door Unde…" at bounding box center [585, 291] width 1146 height 495
